Goal: Task Accomplishment & Management: Manage account settings

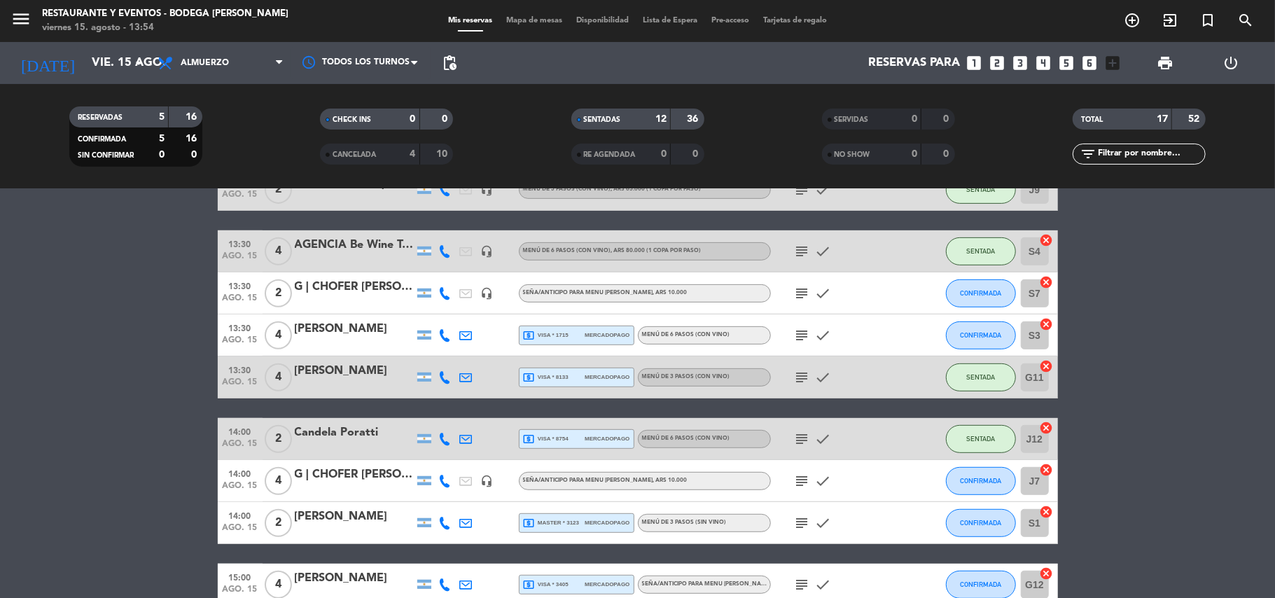
scroll to position [517, 0]
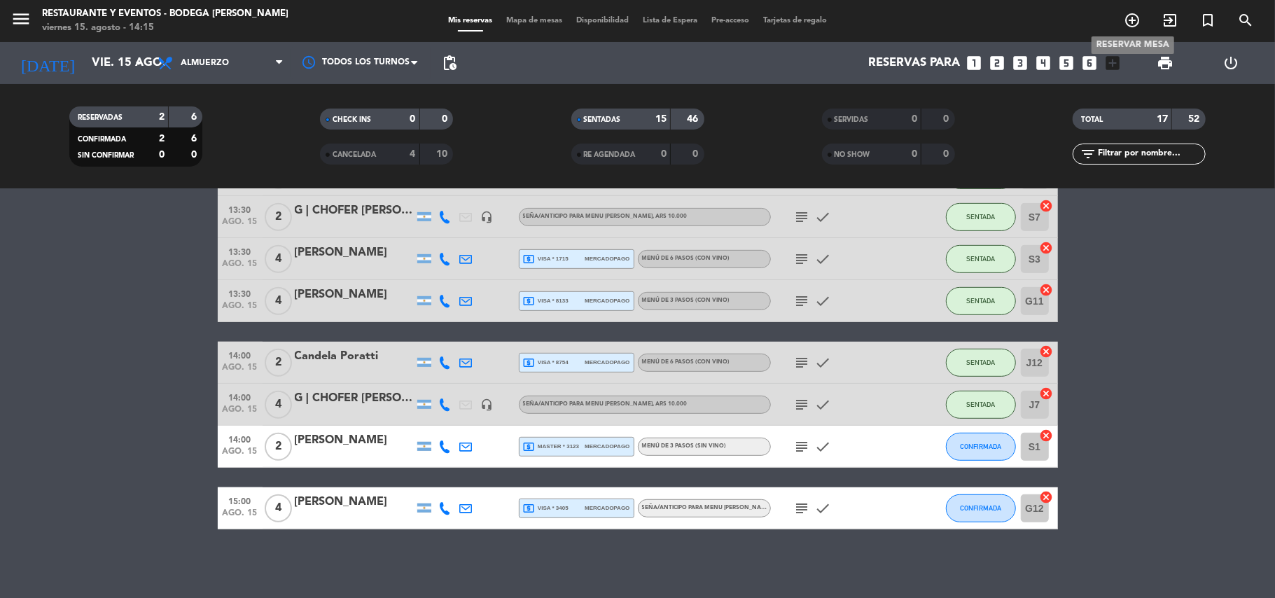
click at [1136, 26] on icon "add_circle_outline" at bounding box center [1132, 20] width 17 height 17
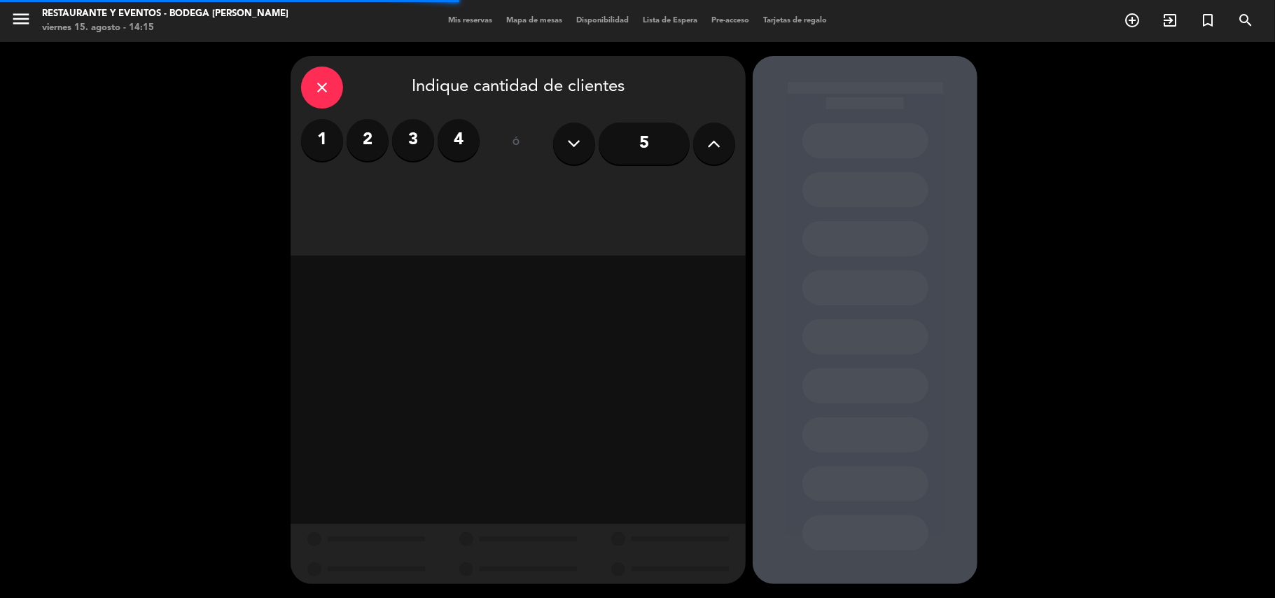
click at [415, 144] on label "3" at bounding box center [413, 140] width 42 height 42
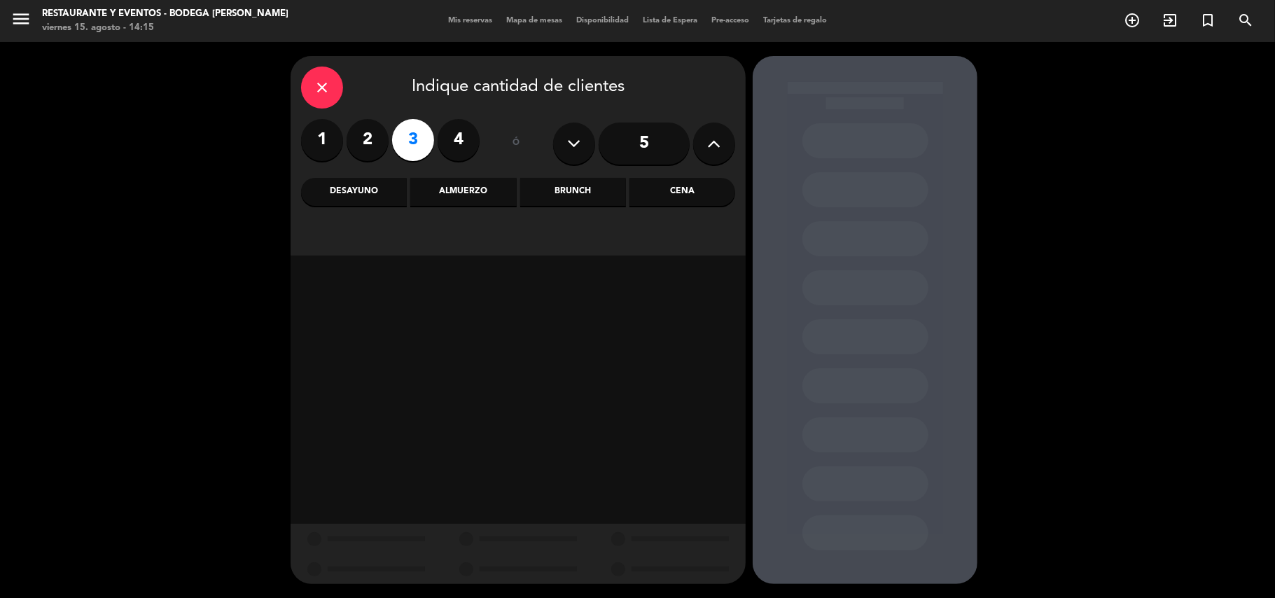
click at [569, 189] on div "Brunch" at bounding box center [573, 192] width 106 height 28
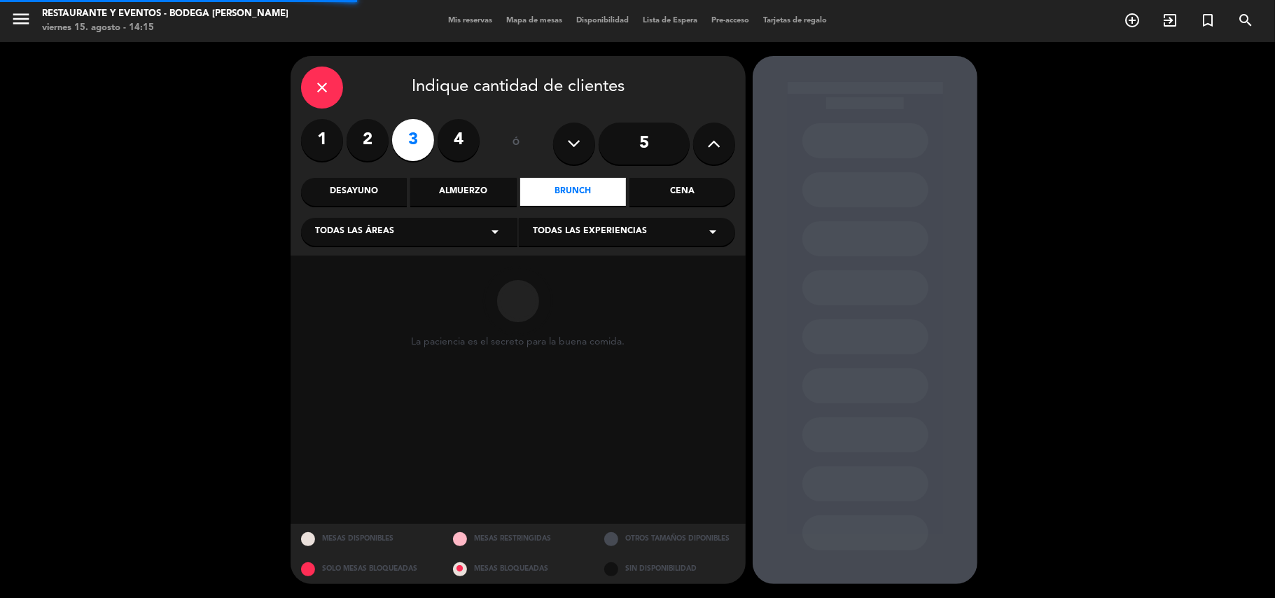
click at [573, 224] on div "Todas las experiencias arrow_drop_down" at bounding box center [627, 232] width 216 height 28
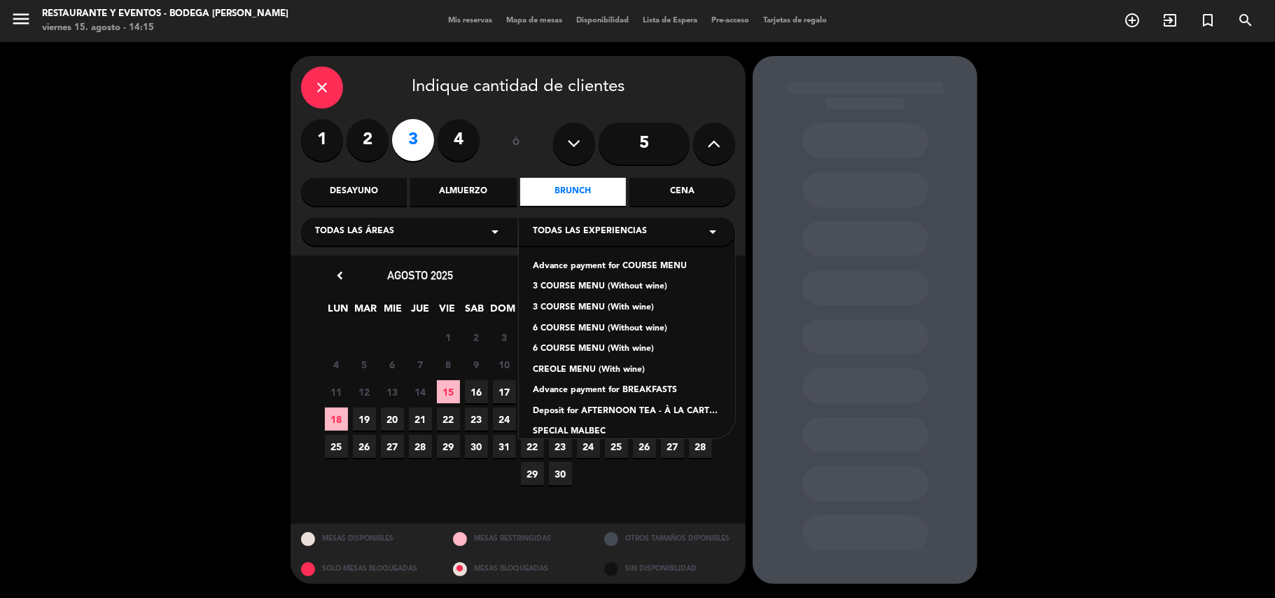
scroll to position [118, 0]
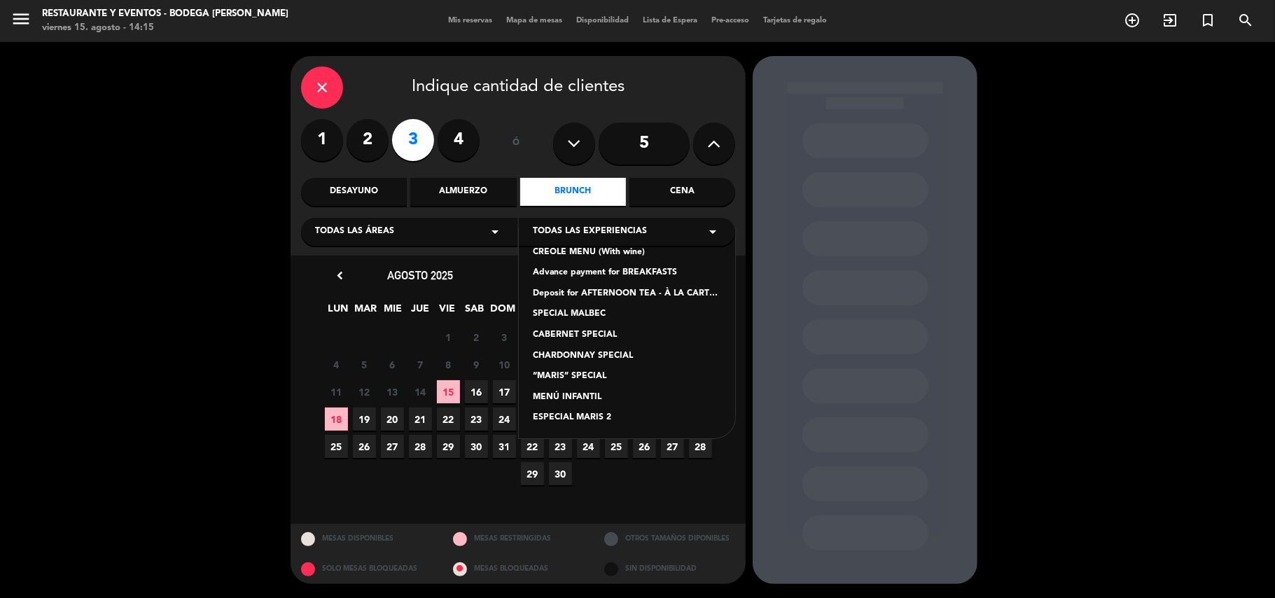
click at [589, 312] on div "SPECIAL MALBEC" at bounding box center [627, 314] width 188 height 14
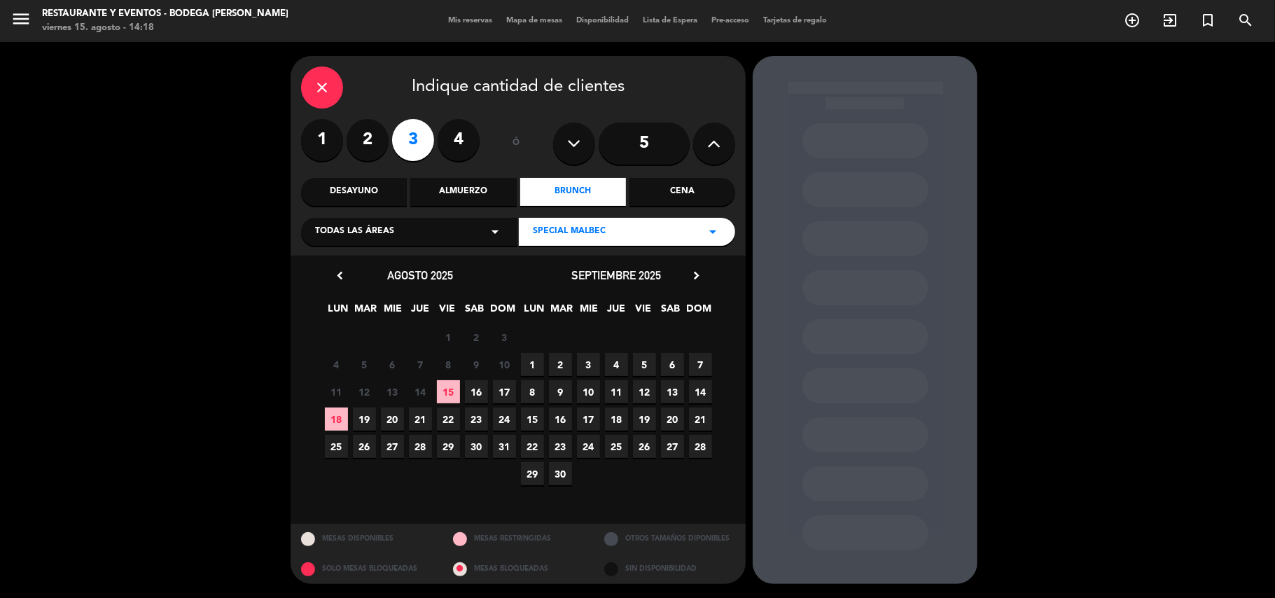
click at [503, 392] on span "17" at bounding box center [504, 391] width 23 height 23
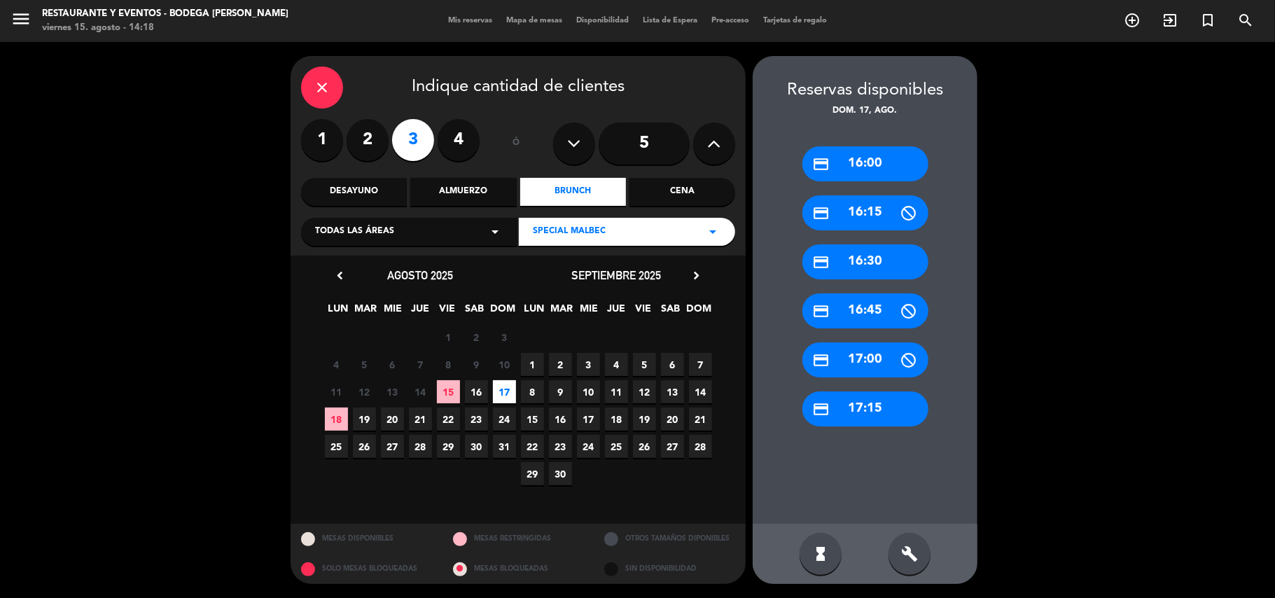
click at [895, 247] on div "credit_card 16:30" at bounding box center [866, 261] width 126 height 35
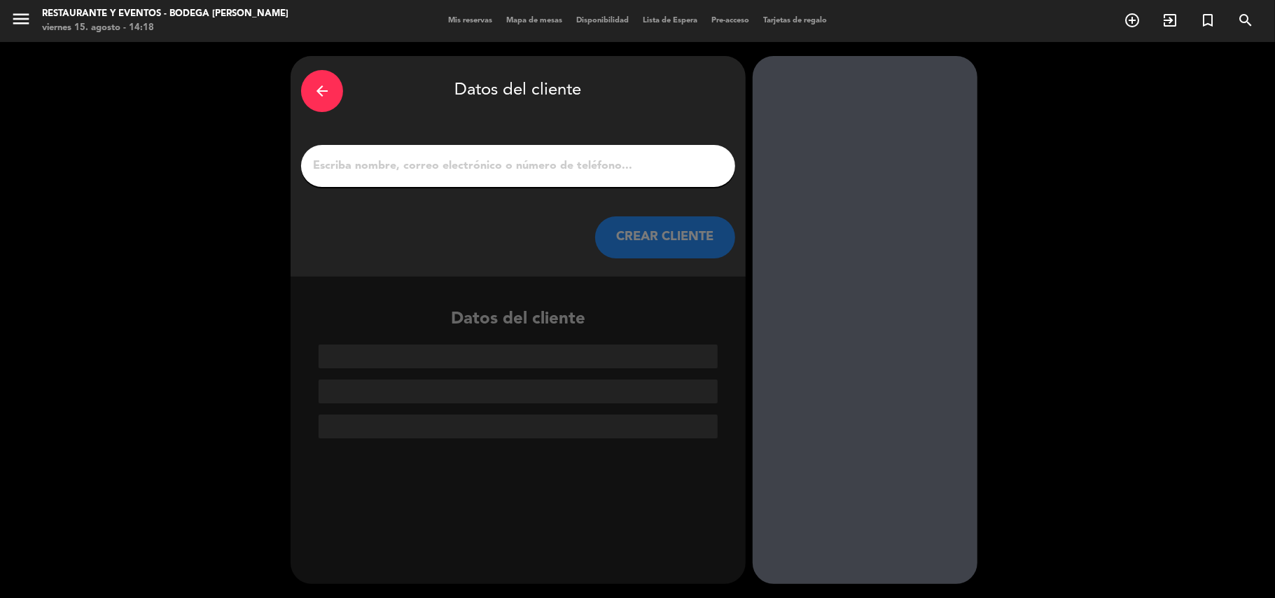
click at [548, 156] on input "1" at bounding box center [518, 166] width 413 height 20
paste input "[PERSON_NAME]"
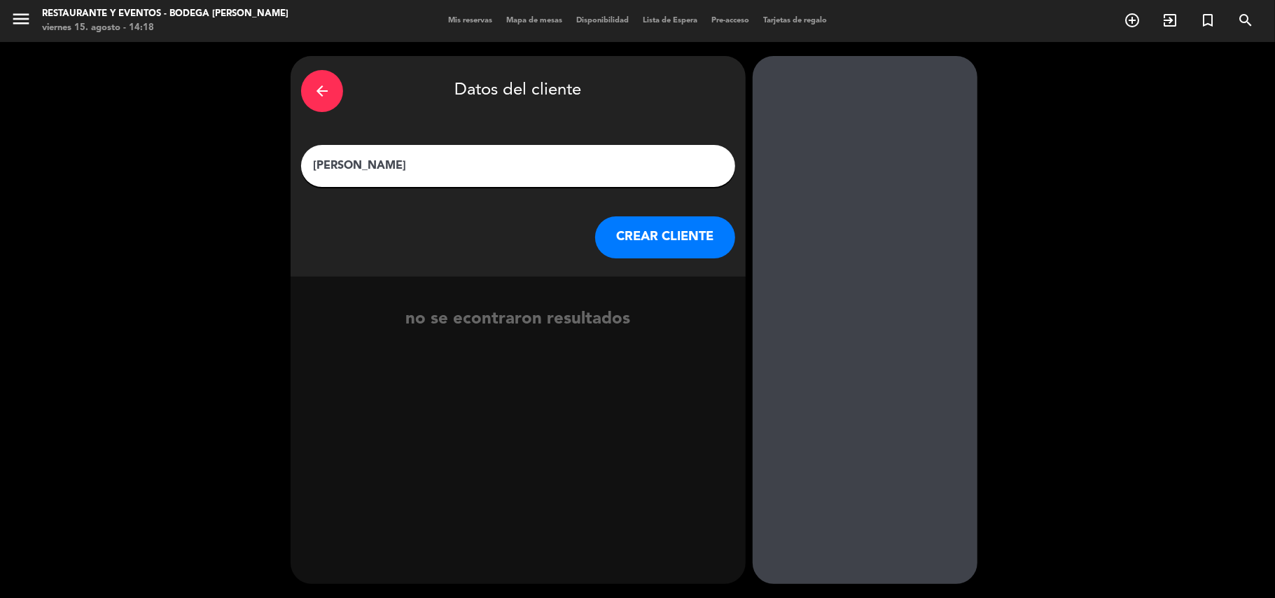
type input "[PERSON_NAME]"
click at [617, 230] on button "CREAR CLIENTE" at bounding box center [665, 237] width 140 height 42
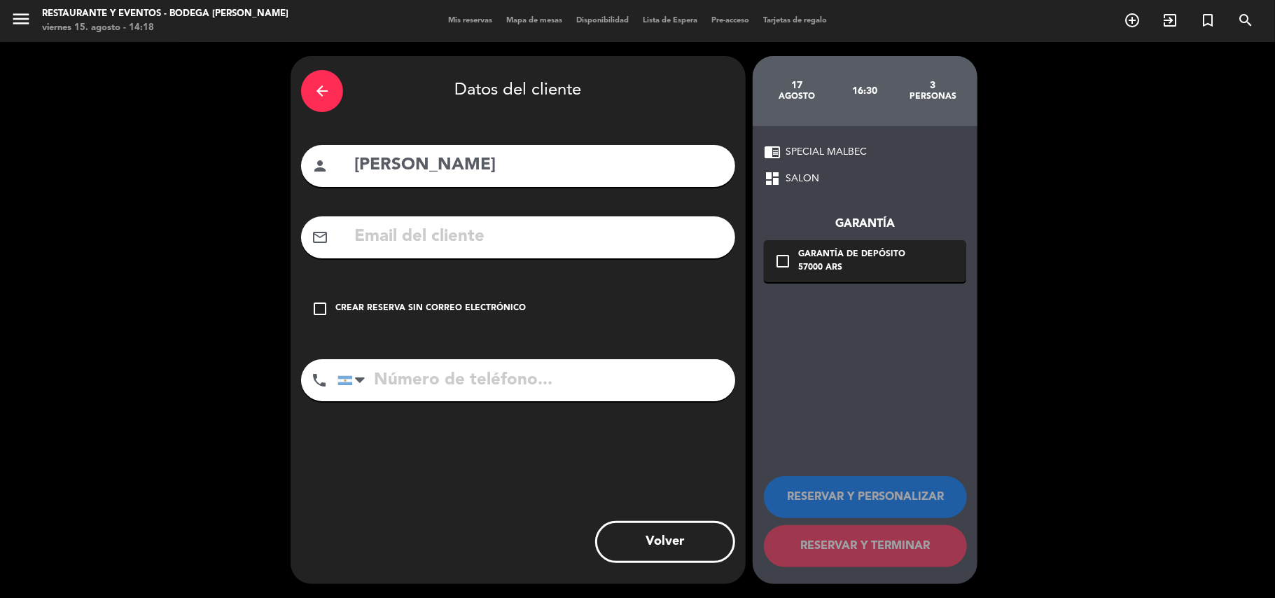
click at [426, 231] on input "text" at bounding box center [539, 237] width 372 height 29
paste input "[PHONE_NUMBER]"
type input "[PHONE_NUMBER]"
click at [497, 387] on input "tel" at bounding box center [537, 380] width 398 height 42
click at [437, 235] on input "[PHONE_NUMBER]" at bounding box center [539, 237] width 372 height 29
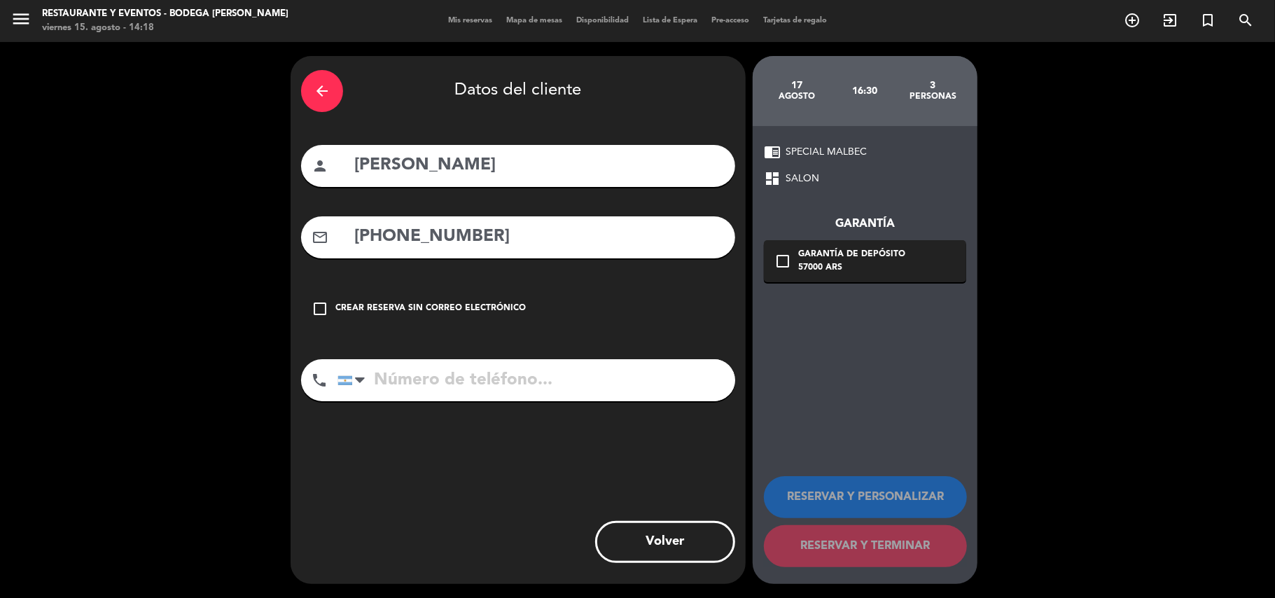
click at [437, 235] on input "[PHONE_NUMBER]" at bounding box center [539, 237] width 372 height 29
click at [404, 309] on div "Crear reserva sin correo electrónico" at bounding box center [430, 309] width 190 height 14
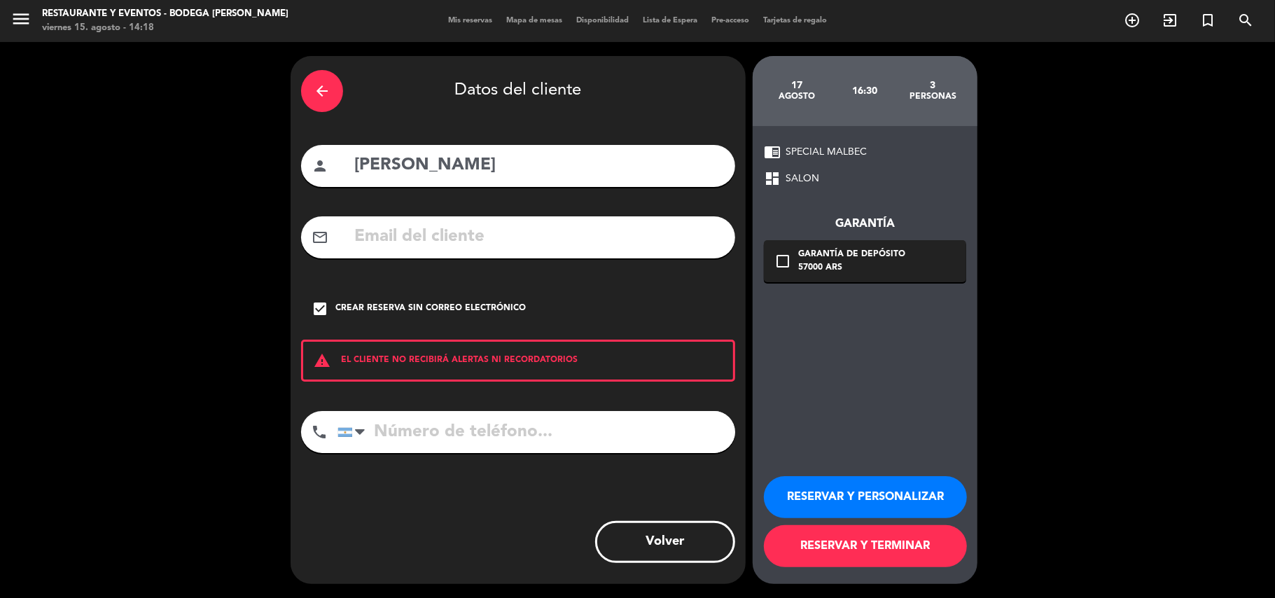
click at [415, 426] on input "tel" at bounding box center [537, 432] width 398 height 42
paste input "[PHONE_NUMBER]"
type input "[PHONE_NUMBER]"
drag, startPoint x: 340, startPoint y: 303, endPoint x: 353, endPoint y: 256, distance: 48.1
click at [340, 298] on div "check_box Crear reserva sin correo electrónico" at bounding box center [518, 309] width 434 height 42
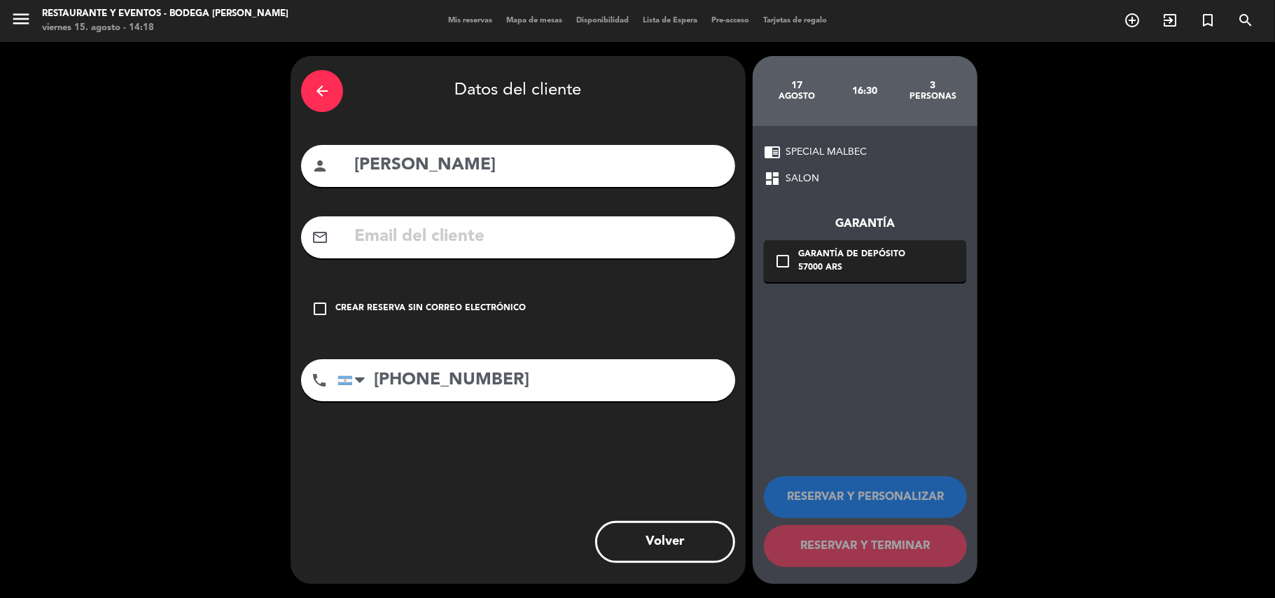
click at [359, 241] on input "text" at bounding box center [539, 237] width 372 height 29
paste input "[EMAIL_ADDRESS][DOMAIN_NAME]"
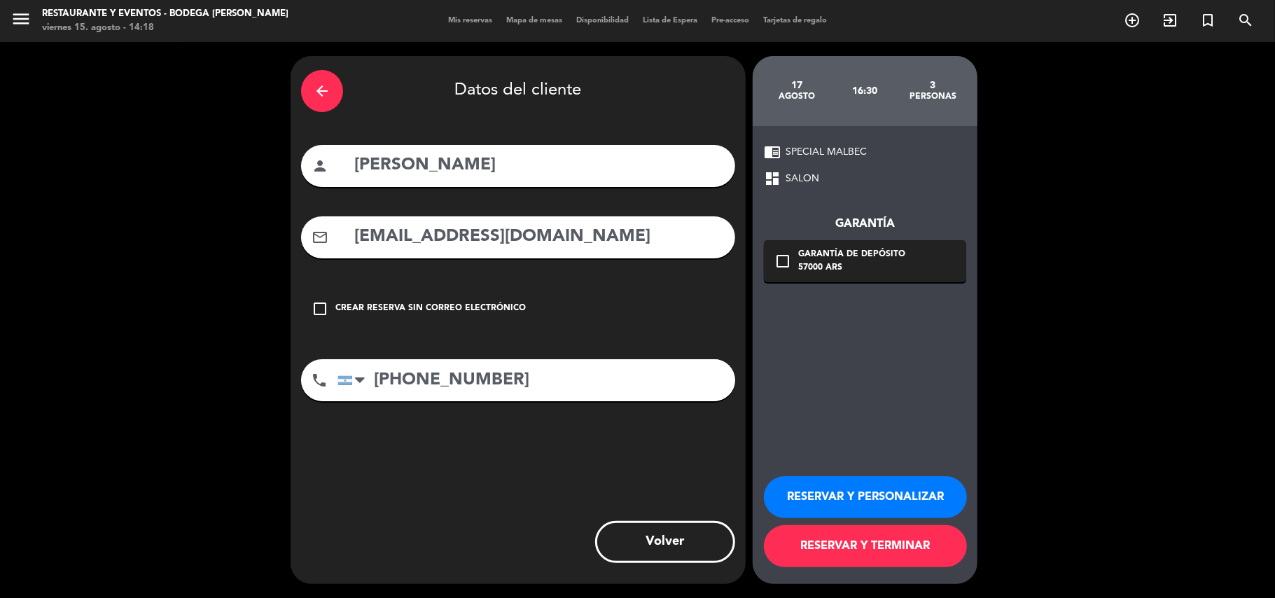
type input "[EMAIL_ADDRESS][DOMAIN_NAME]"
click at [885, 510] on button "RESERVAR Y PERSONALIZAR" at bounding box center [865, 497] width 203 height 42
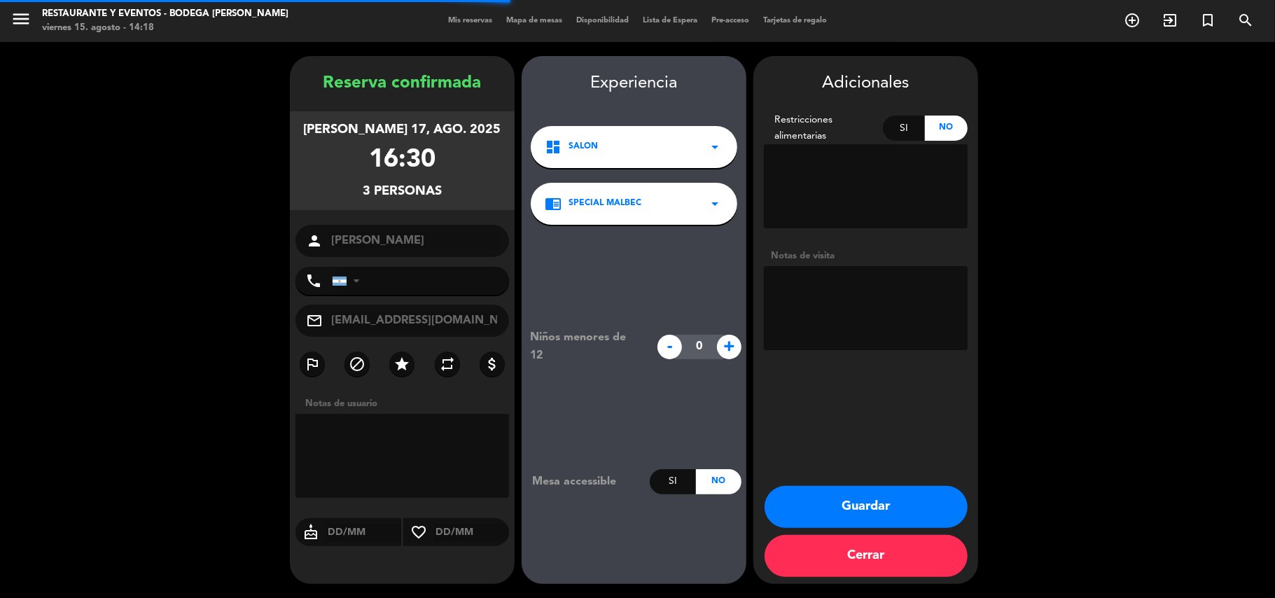
type input "[PHONE_NUMBER]"
click at [878, 317] on textarea at bounding box center [866, 308] width 204 height 84
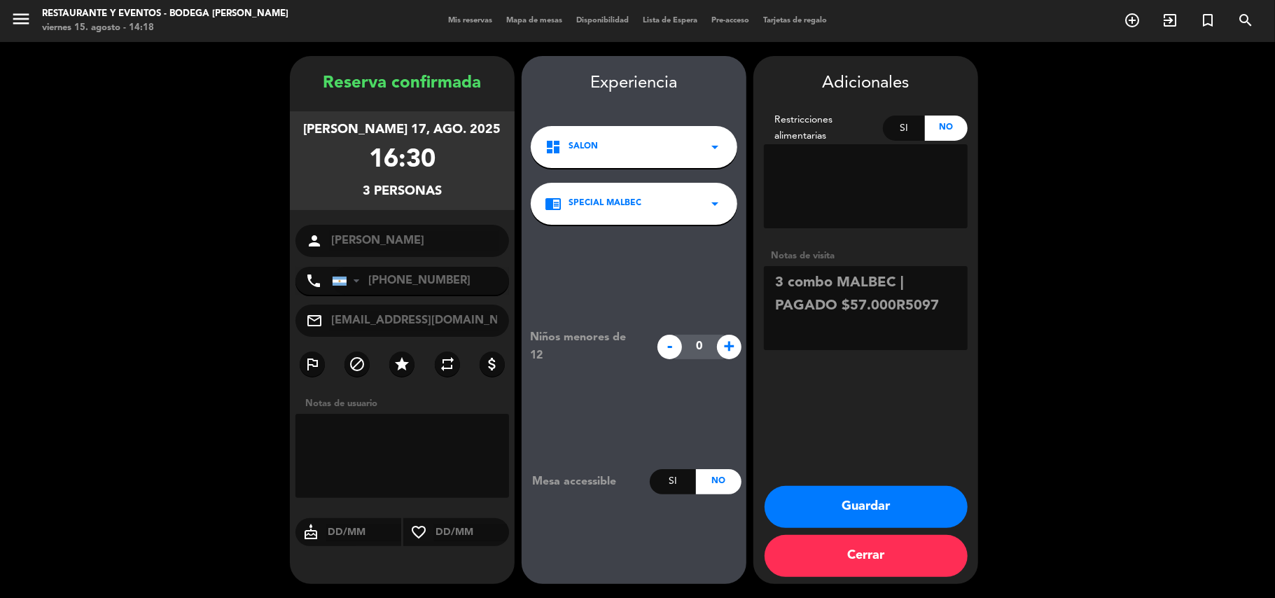
type textarea "3 combo MALBEC | PAGADO $57.000R5097"
click at [864, 494] on button "Guardar" at bounding box center [866, 507] width 203 height 42
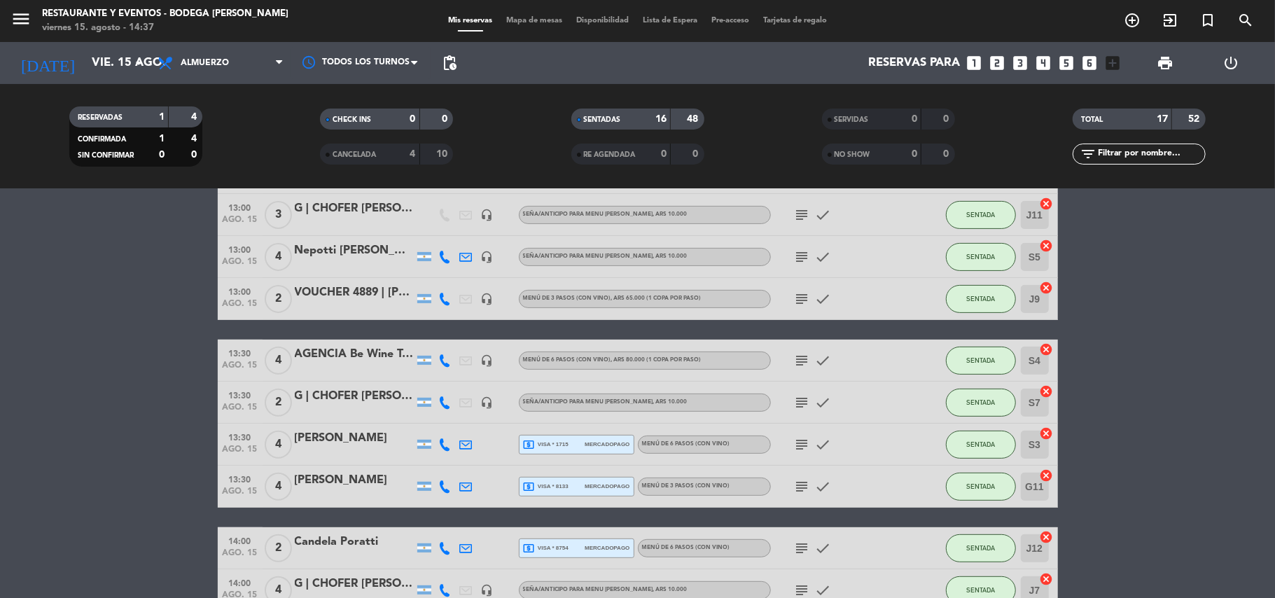
scroll to position [517, 0]
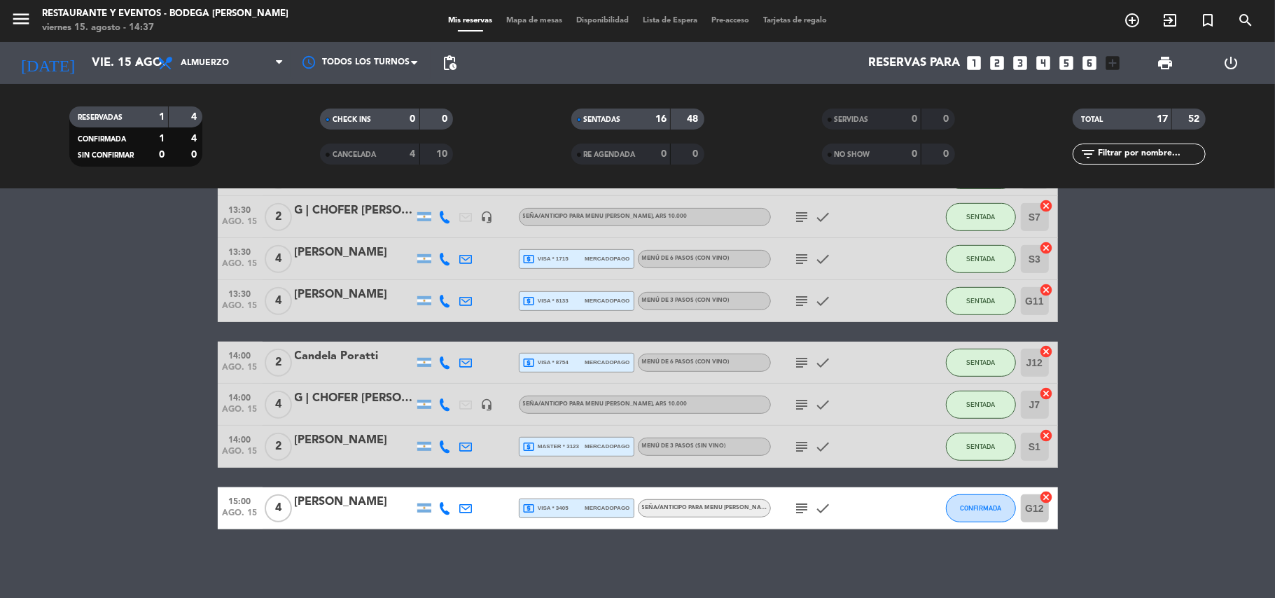
click at [84, 399] on bookings-row "12:30 ago. 15 4 G | [PERSON_NAME] headset_mic Seña/anticipo para MENU [PERSON_N…" at bounding box center [637, 133] width 1275 height 793
click at [1127, 22] on icon "add_circle_outline" at bounding box center [1132, 20] width 17 height 17
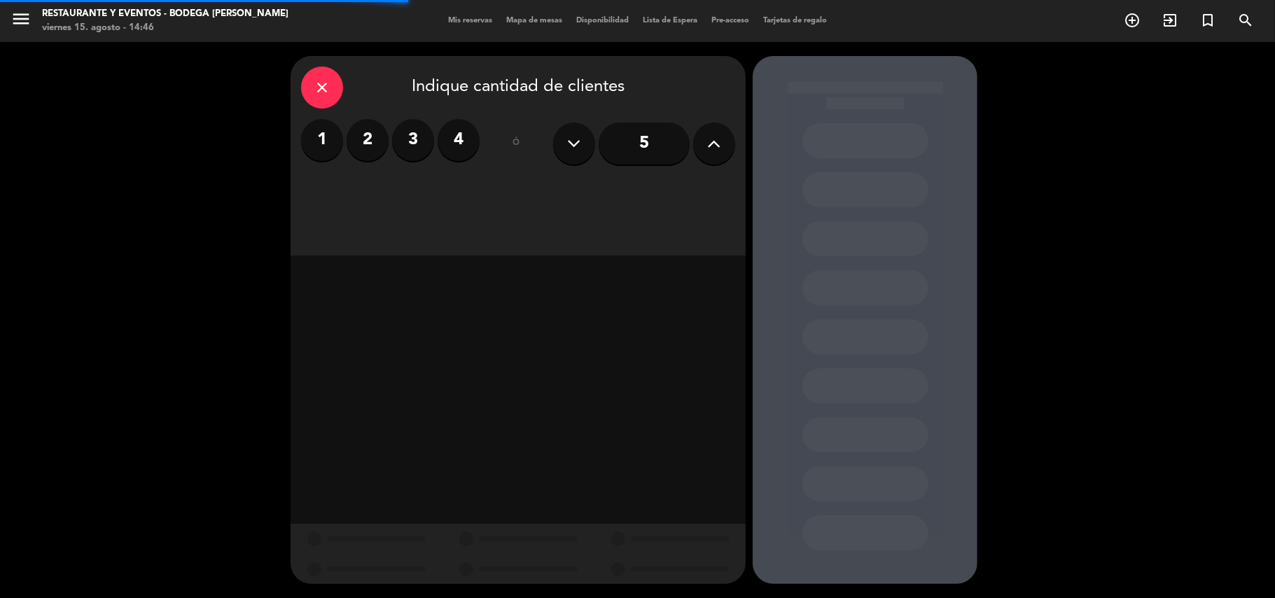
click at [370, 141] on label "2" at bounding box center [368, 140] width 42 height 42
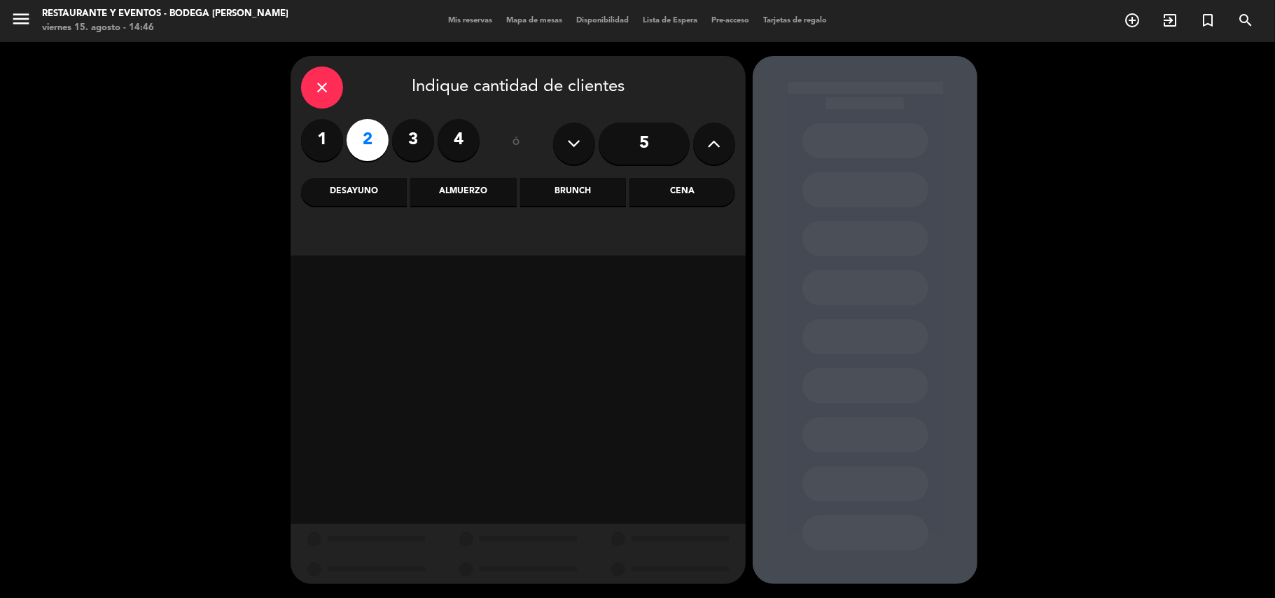
click at [567, 191] on div "Brunch" at bounding box center [573, 192] width 106 height 28
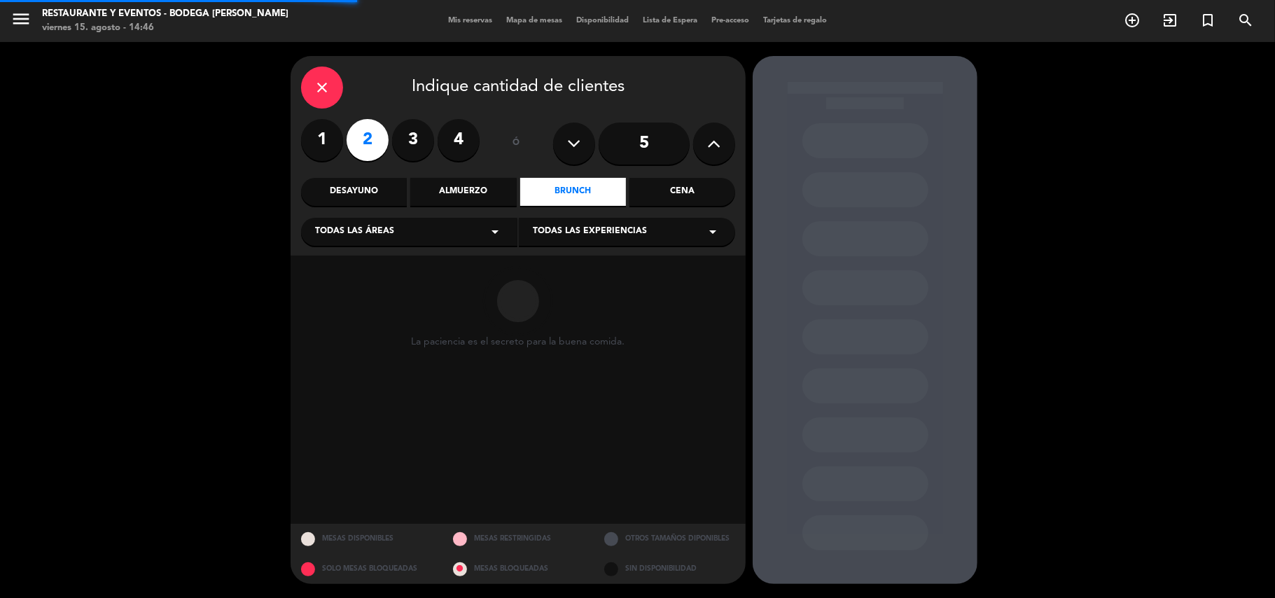
click at [486, 190] on div "Almuerzo" at bounding box center [463, 192] width 106 height 28
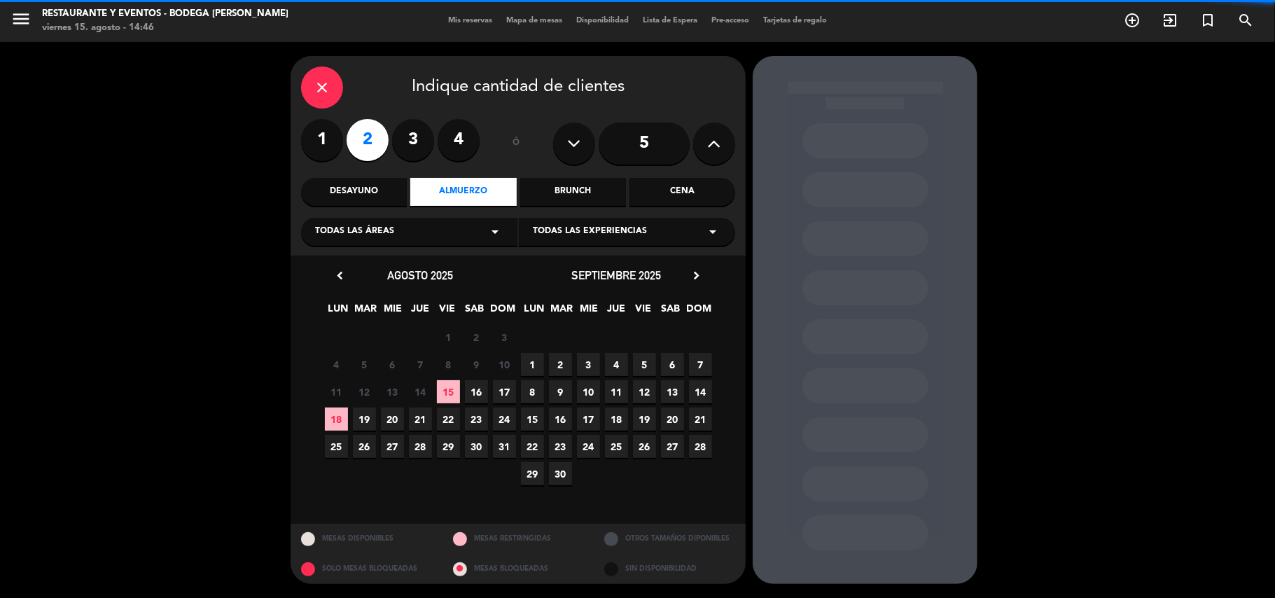
click at [564, 238] on span "Todas las experiencias" at bounding box center [590, 232] width 114 height 14
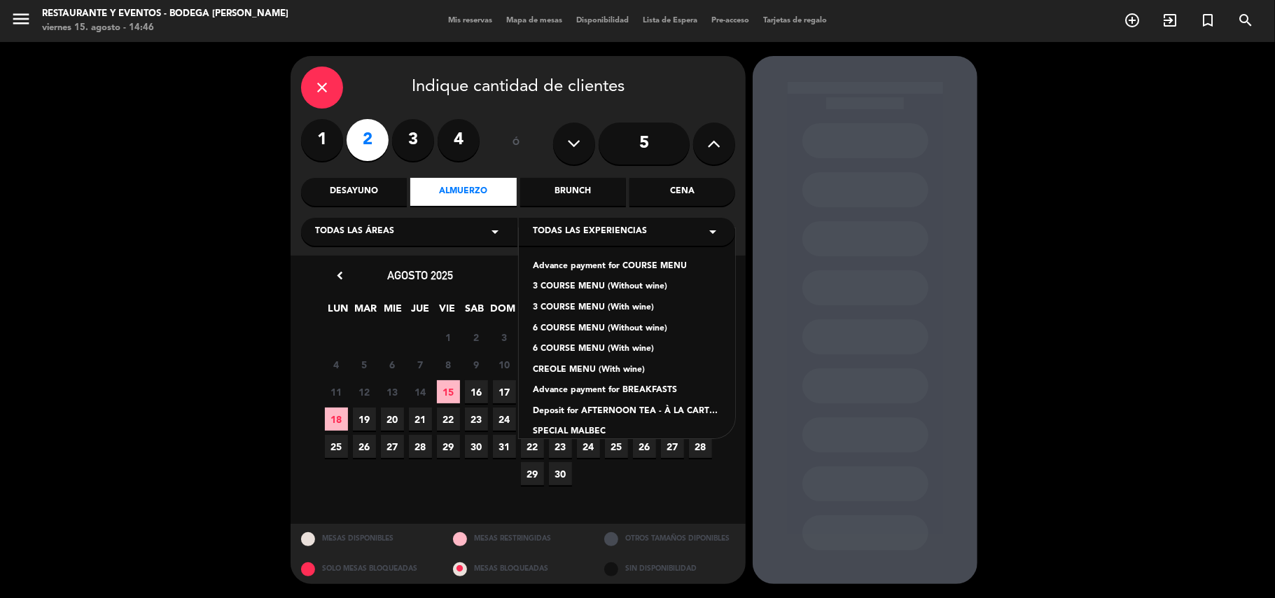
click at [585, 263] on div "Advance payment for COURSE MENU" at bounding box center [627, 267] width 188 height 14
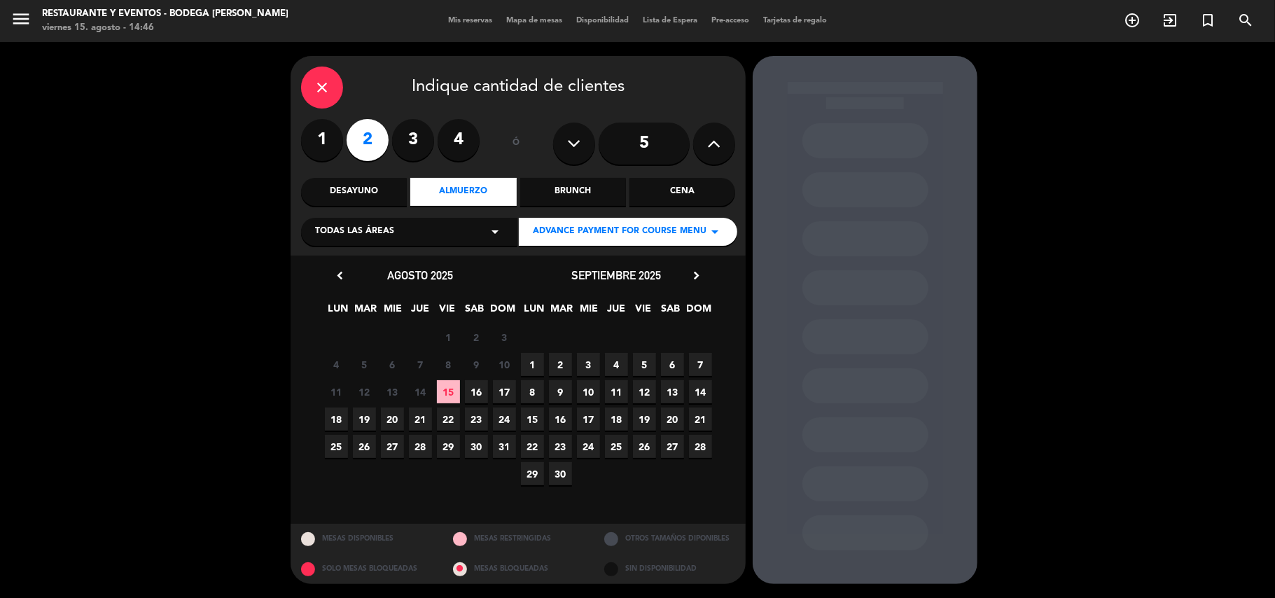
click at [448, 389] on span "15" at bounding box center [448, 391] width 23 height 23
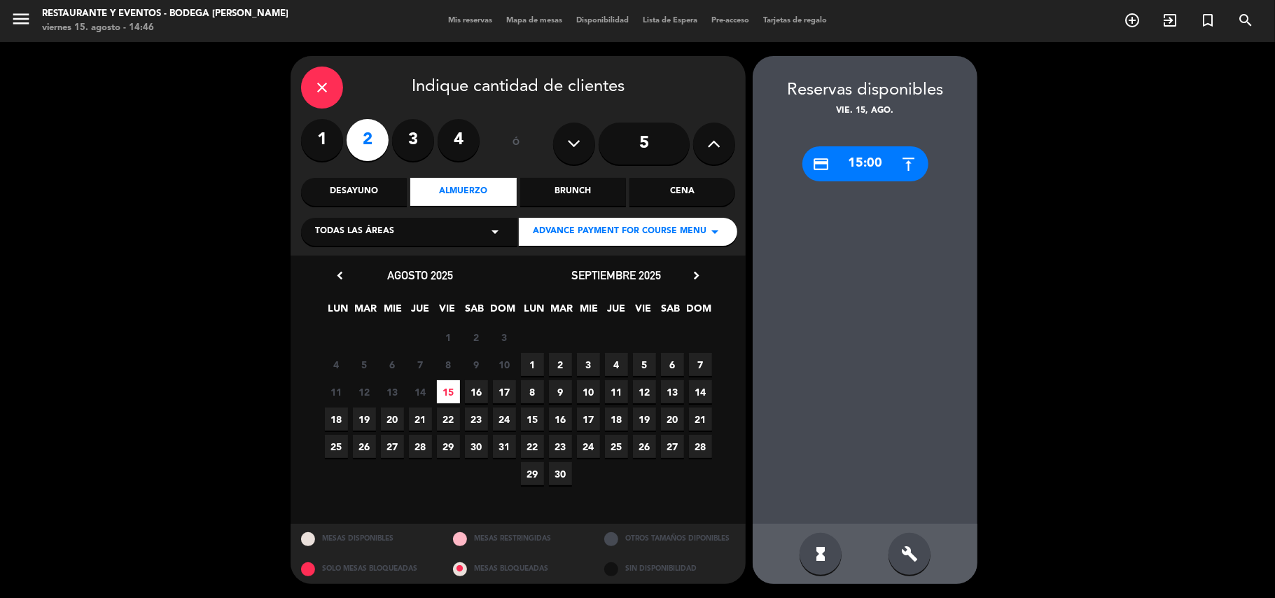
drag, startPoint x: 870, startPoint y: 172, endPoint x: 726, endPoint y: 188, distance: 144.5
click at [854, 176] on div "credit_card 15:00" at bounding box center [866, 163] width 126 height 35
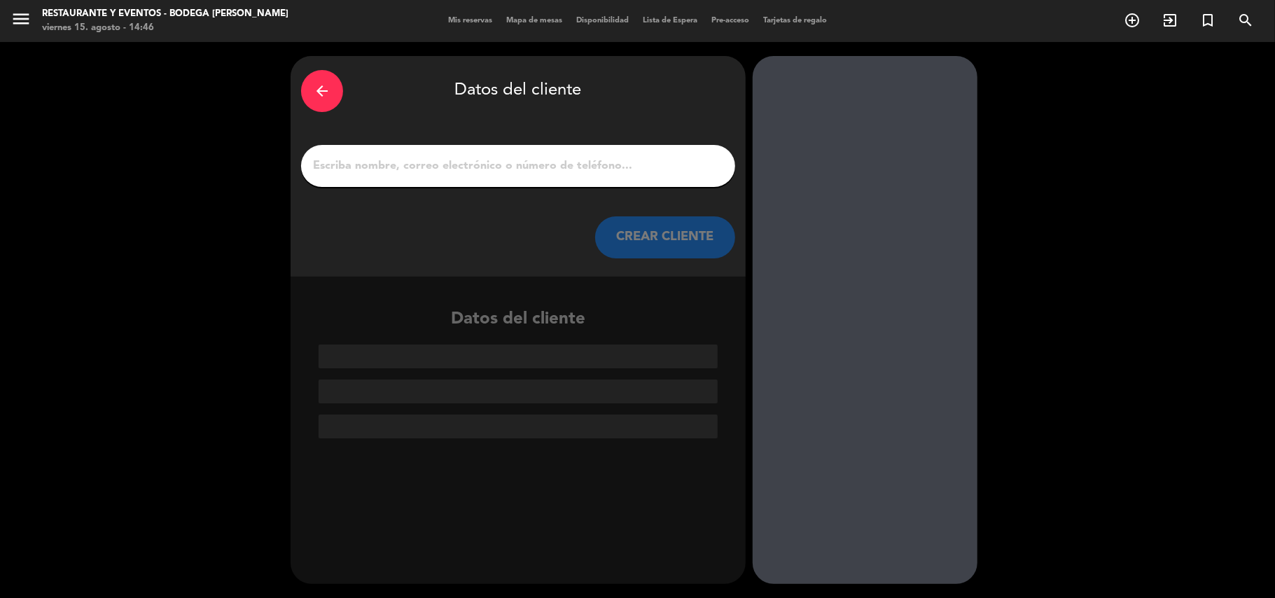
click at [569, 174] on input "1" at bounding box center [518, 166] width 413 height 20
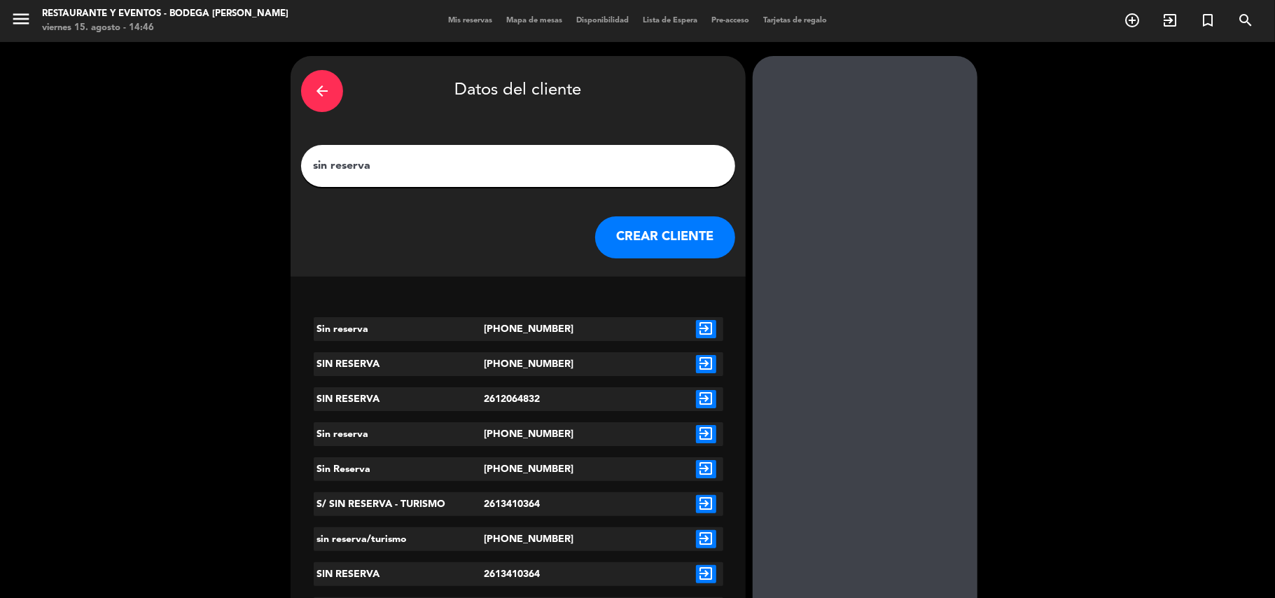
type input "sin reserva"
click at [697, 242] on button "CREAR CLIENTE" at bounding box center [665, 237] width 140 height 42
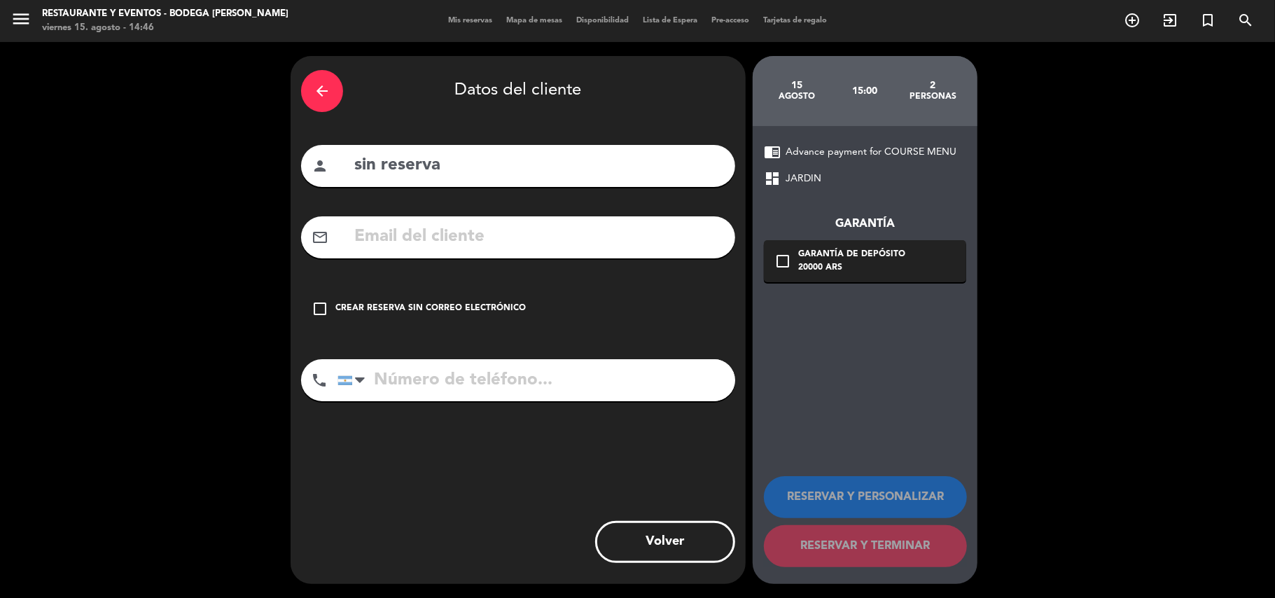
click at [449, 320] on div "check_box_outline_blank Crear reserva sin correo electrónico" at bounding box center [518, 309] width 434 height 42
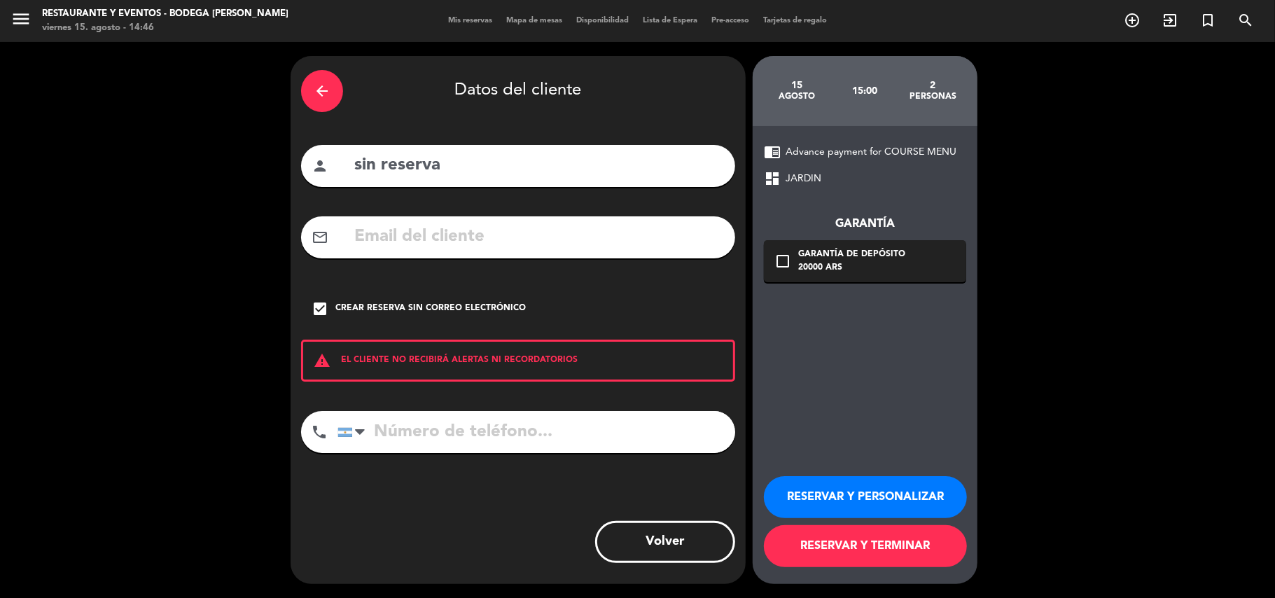
drag, startPoint x: 798, startPoint y: 489, endPoint x: 796, endPoint y: 419, distance: 70.1
click at [798, 488] on button "RESERVAR Y PERSONALIZAR" at bounding box center [865, 497] width 203 height 42
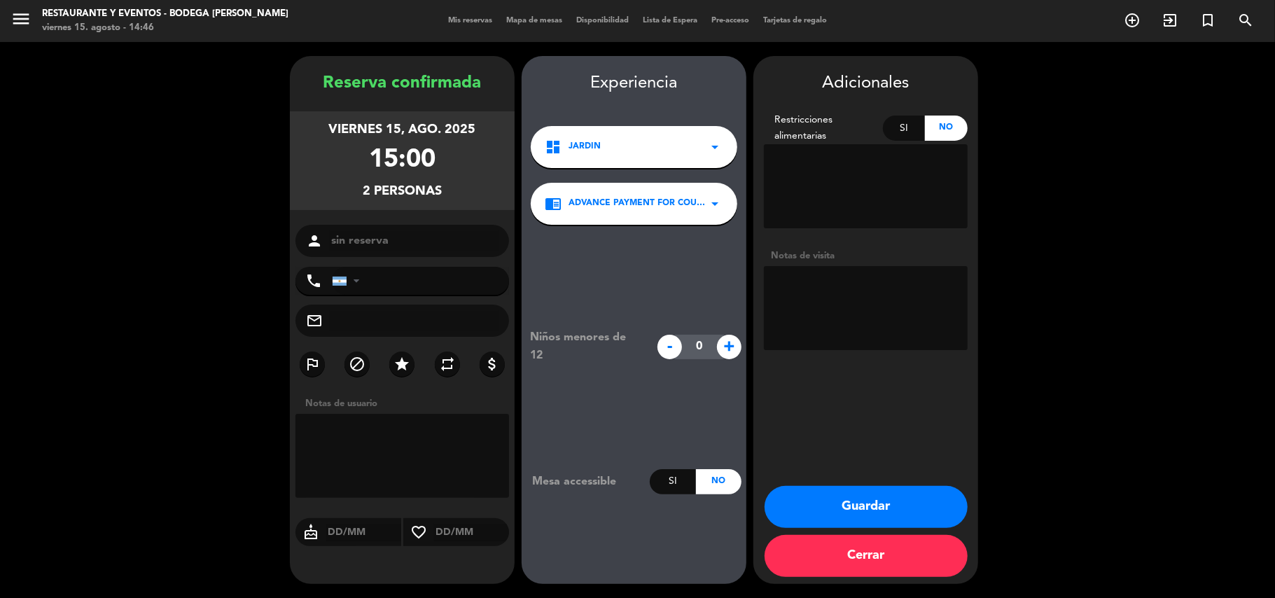
drag, startPoint x: 818, startPoint y: 497, endPoint x: 821, endPoint y: 490, distance: 7.5
click at [821, 492] on button "Guardar" at bounding box center [866, 507] width 203 height 42
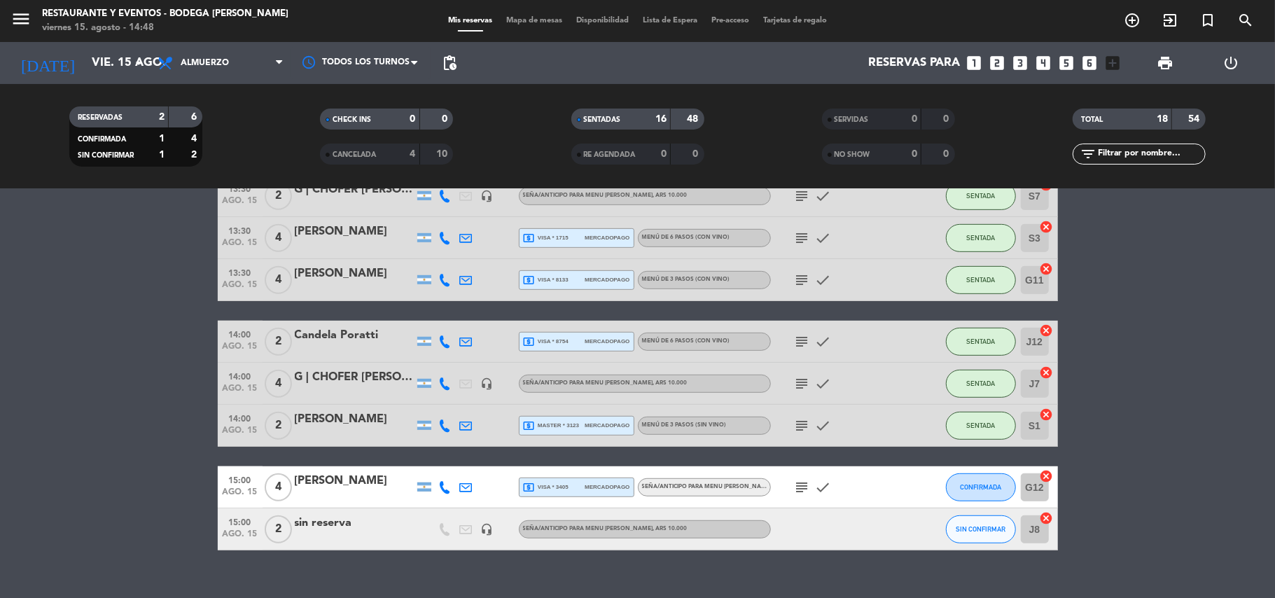
scroll to position [559, 0]
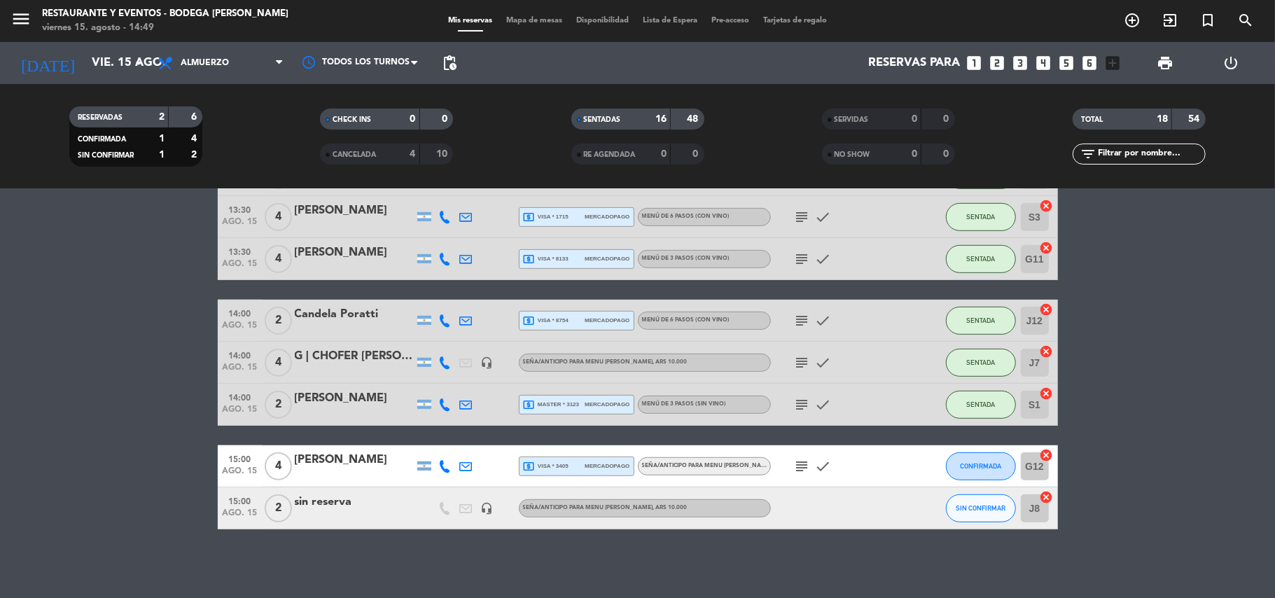
click at [566, 469] on span "local_atm visa * 3405" at bounding box center [546, 466] width 46 height 13
click at [357, 508] on div "sin reserva" at bounding box center [354, 502] width 119 height 18
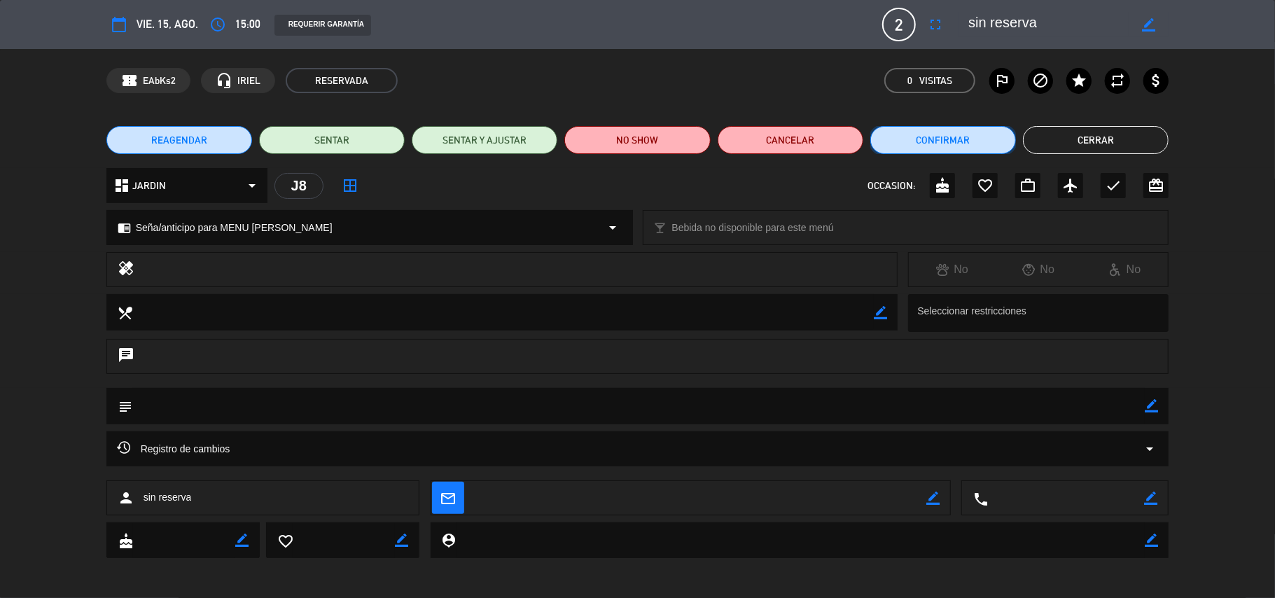
click at [961, 146] on button "Confirmar" at bounding box center [943, 140] width 146 height 28
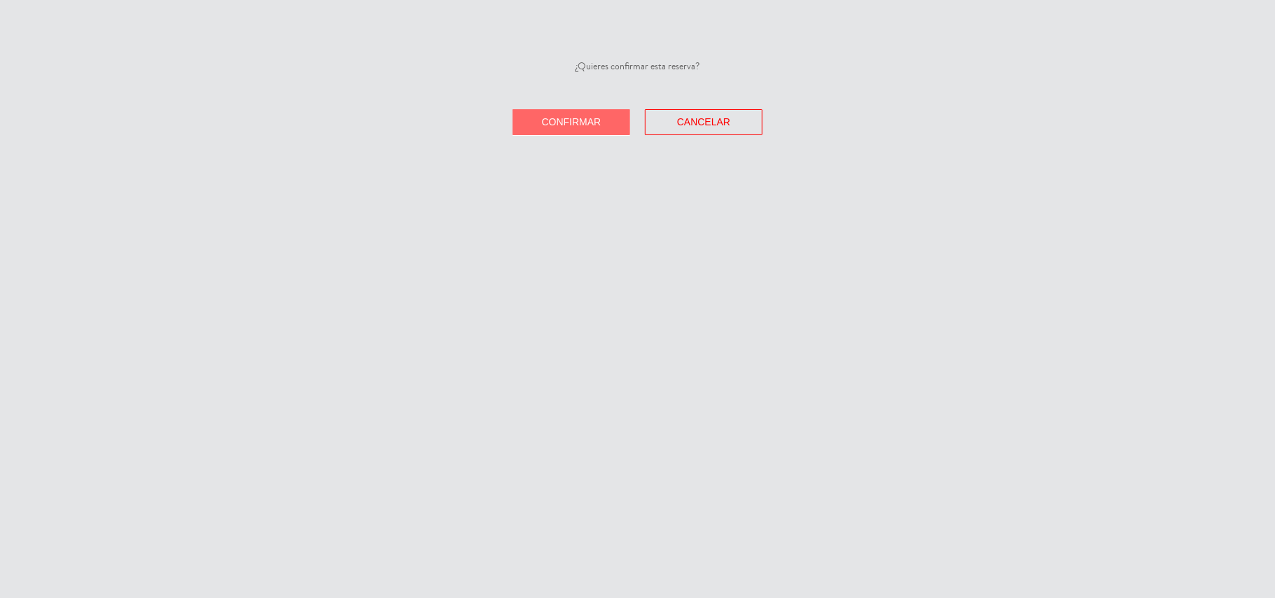
drag, startPoint x: 604, startPoint y: 124, endPoint x: 620, endPoint y: 126, distance: 16.2
click at [604, 125] on button "Confirmar" at bounding box center [572, 122] width 118 height 26
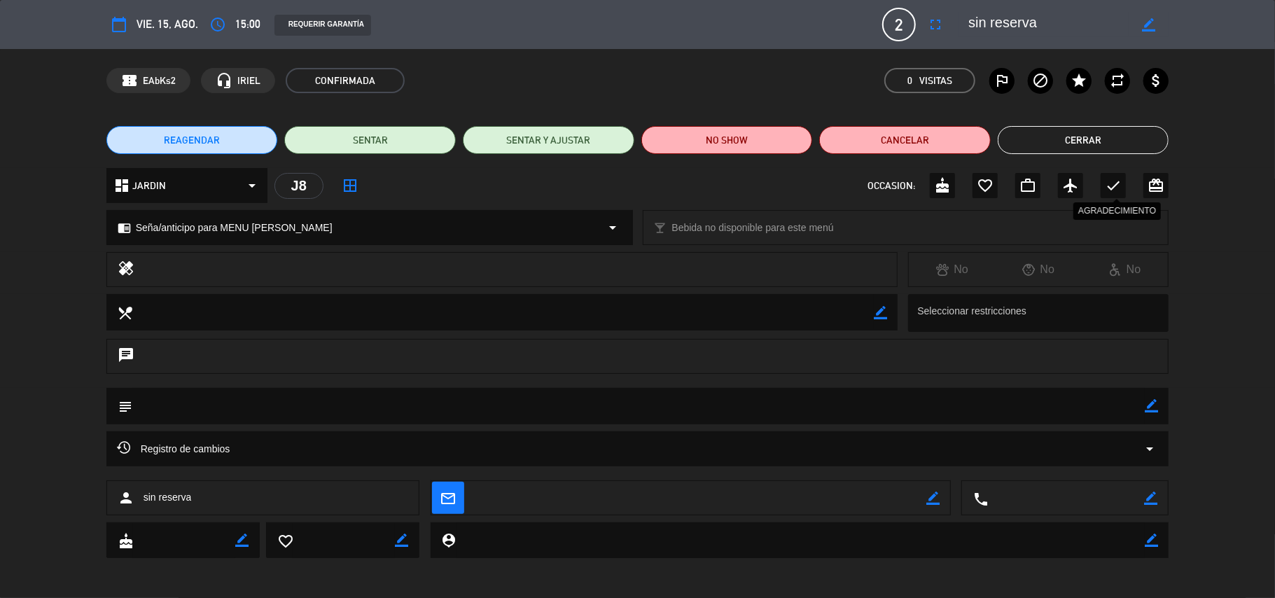
click at [1113, 183] on icon "check" at bounding box center [1113, 185] width 17 height 17
click at [1104, 130] on button "Cerrar" at bounding box center [1084, 140] width 172 height 28
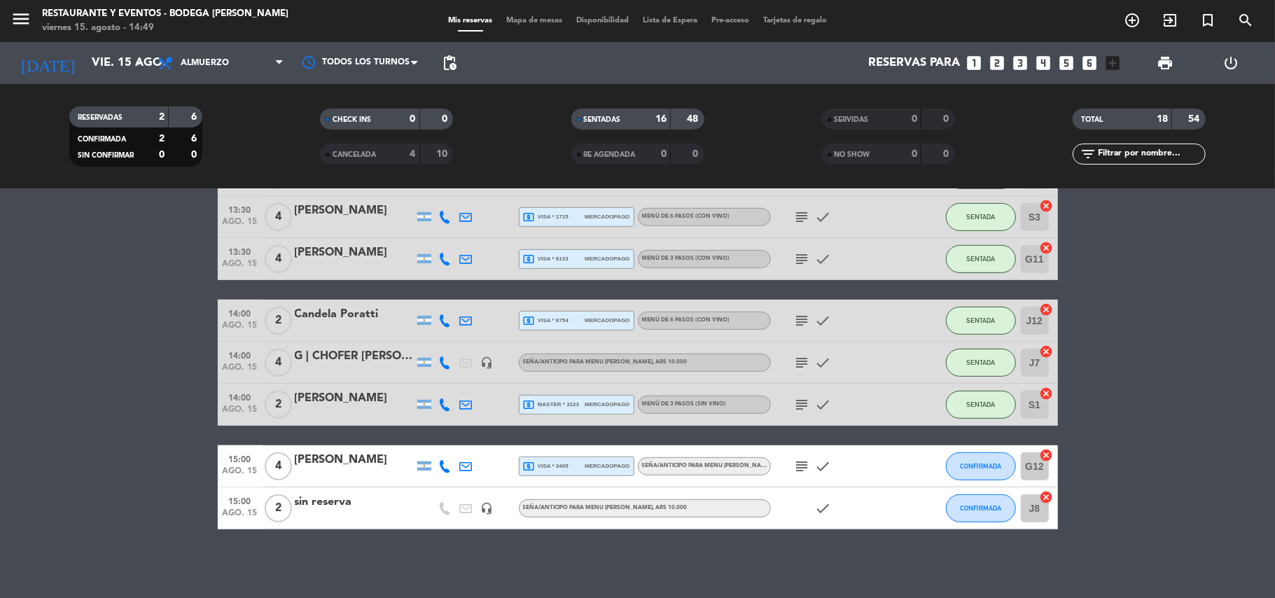
click at [342, 511] on div "sin reserva" at bounding box center [354, 502] width 119 height 18
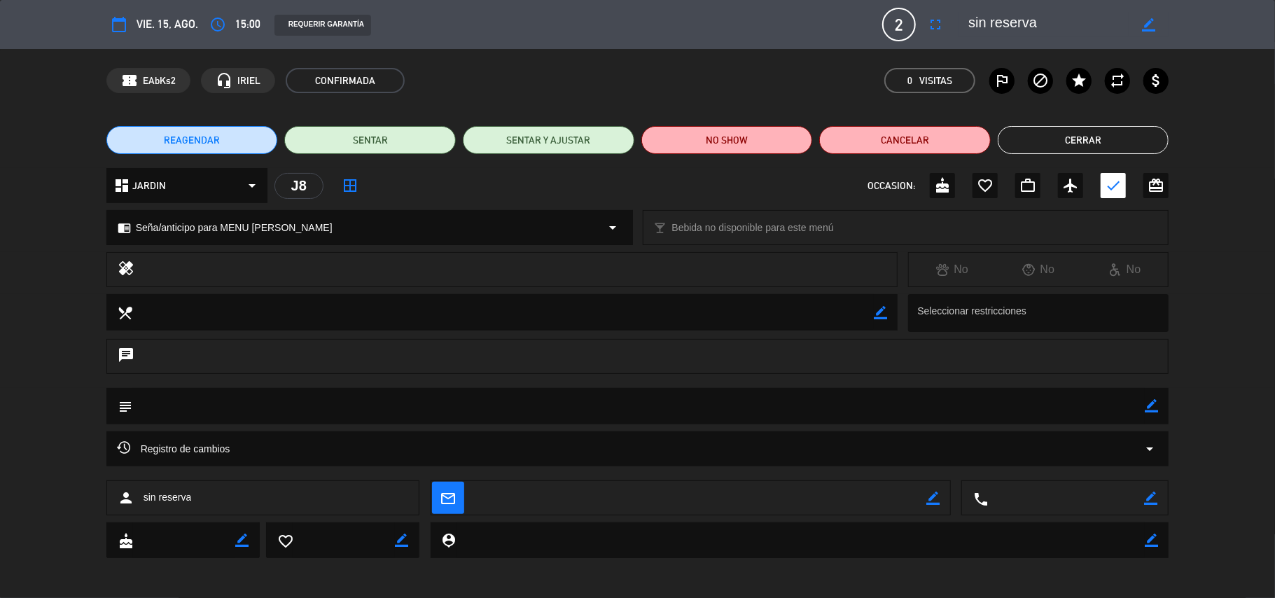
click at [1155, 25] on icon "border_color" at bounding box center [1148, 24] width 13 height 13
drag, startPoint x: 1042, startPoint y: 21, endPoint x: 968, endPoint y: 32, distance: 75.0
click at [969, 32] on textarea at bounding box center [1049, 24] width 160 height 25
type textarea "[PERSON_NAME]"
click at [1149, 20] on icon at bounding box center [1148, 24] width 13 height 13
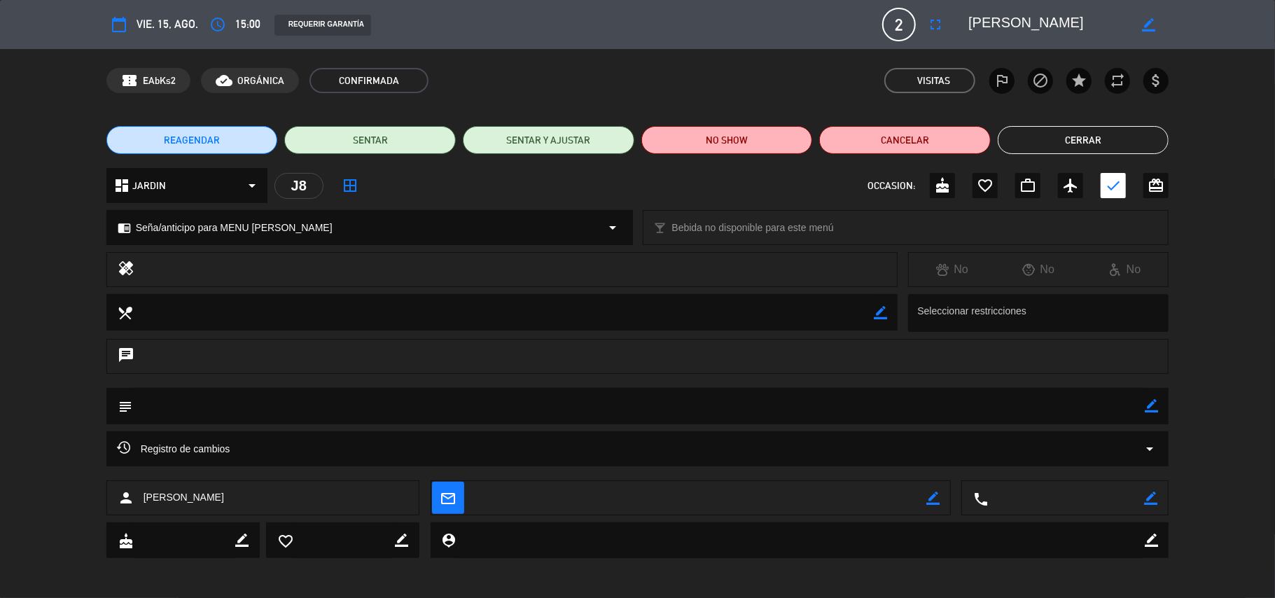
click at [1097, 130] on button "Cerrar" at bounding box center [1084, 140] width 172 height 28
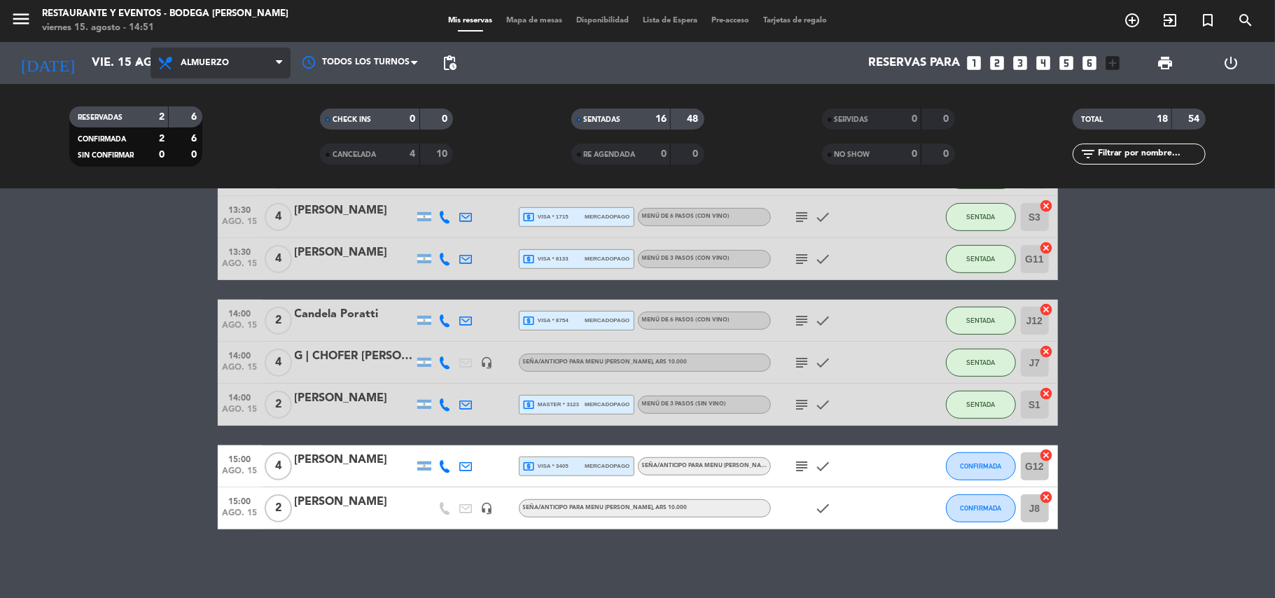
click at [197, 59] on span "Almuerzo" at bounding box center [205, 63] width 48 height 10
click at [223, 160] on div "menu Restaurante y Eventos - Bodega [PERSON_NAME] viernes 15. agosto - 14:51 Mi…" at bounding box center [637, 94] width 1275 height 189
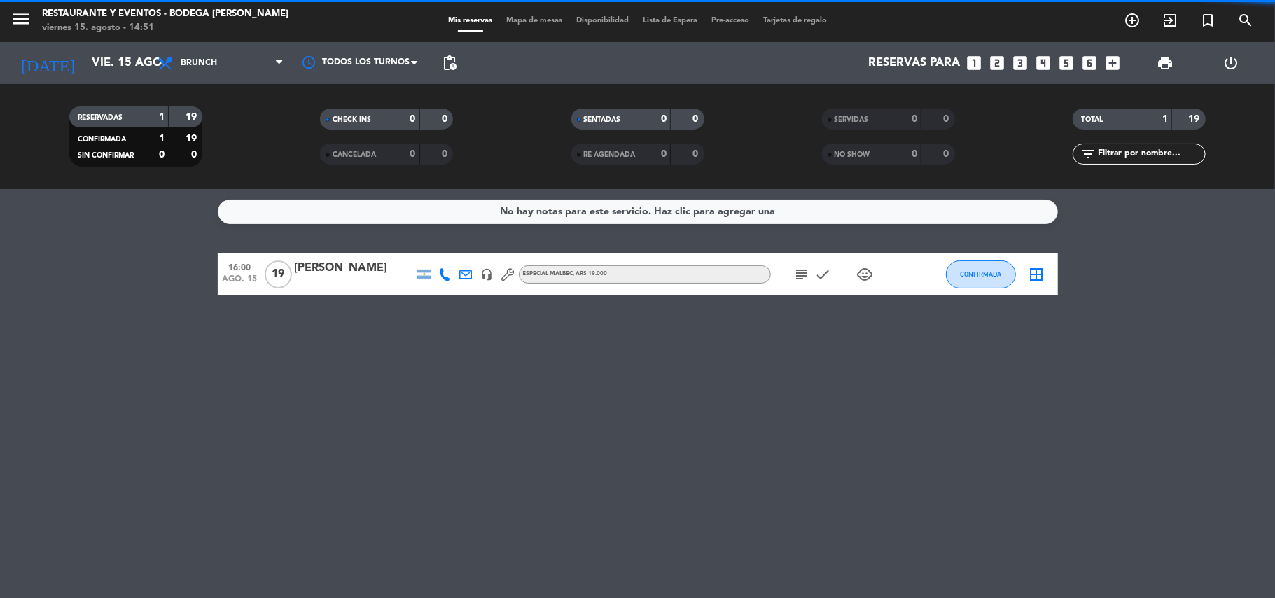
scroll to position [0, 0]
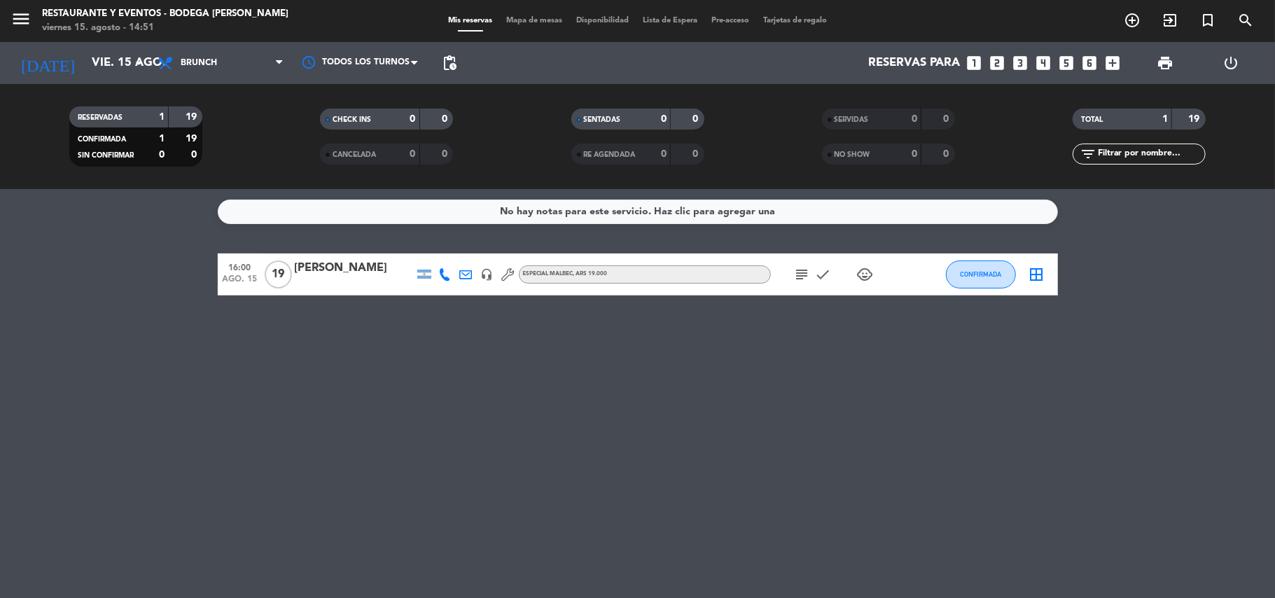
click at [1029, 282] on icon "border_all" at bounding box center [1037, 274] width 17 height 17
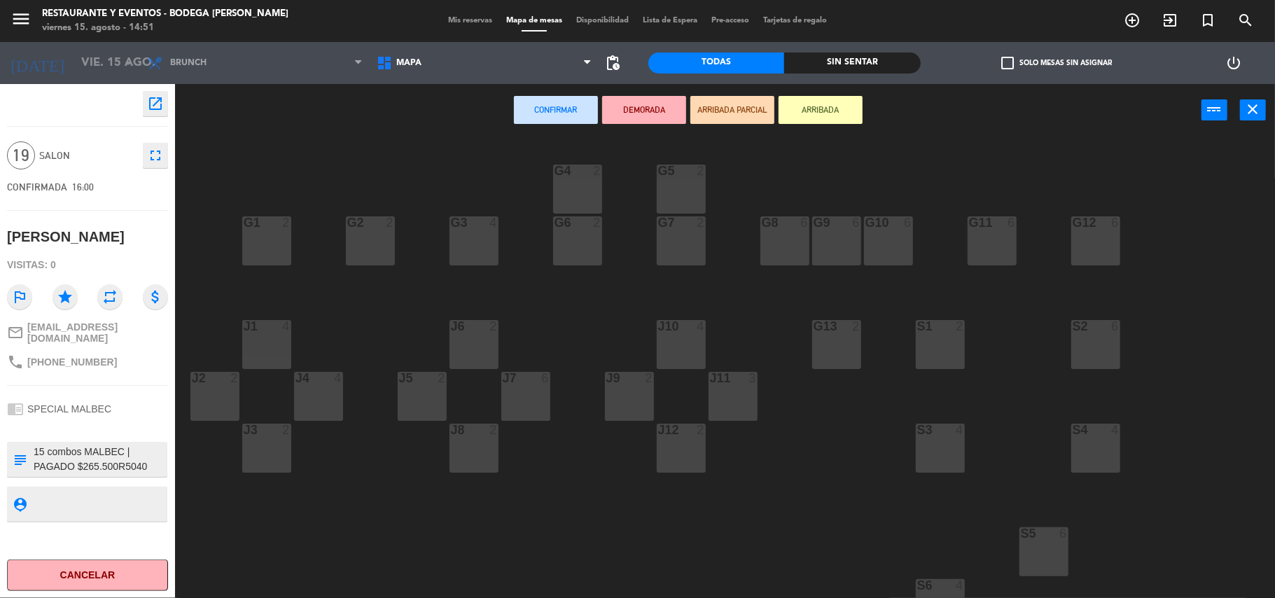
click at [469, 349] on div "J6 2" at bounding box center [474, 344] width 49 height 49
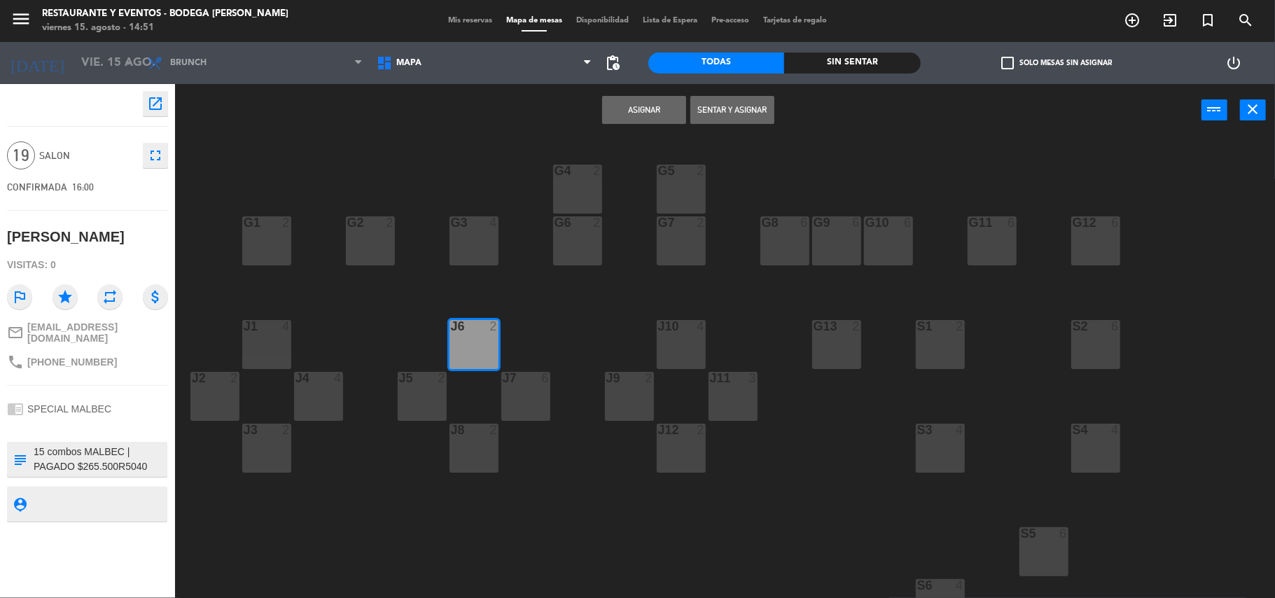
click at [639, 105] on button "Asignar" at bounding box center [644, 110] width 84 height 28
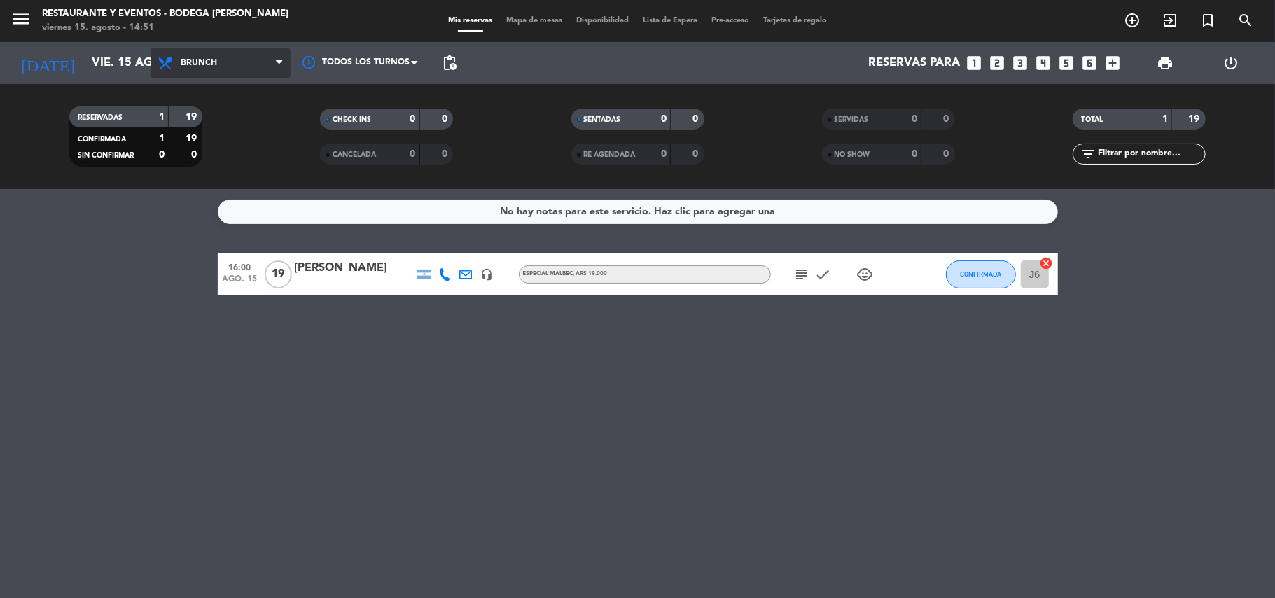
click at [213, 60] on span "Brunch" at bounding box center [199, 63] width 36 height 10
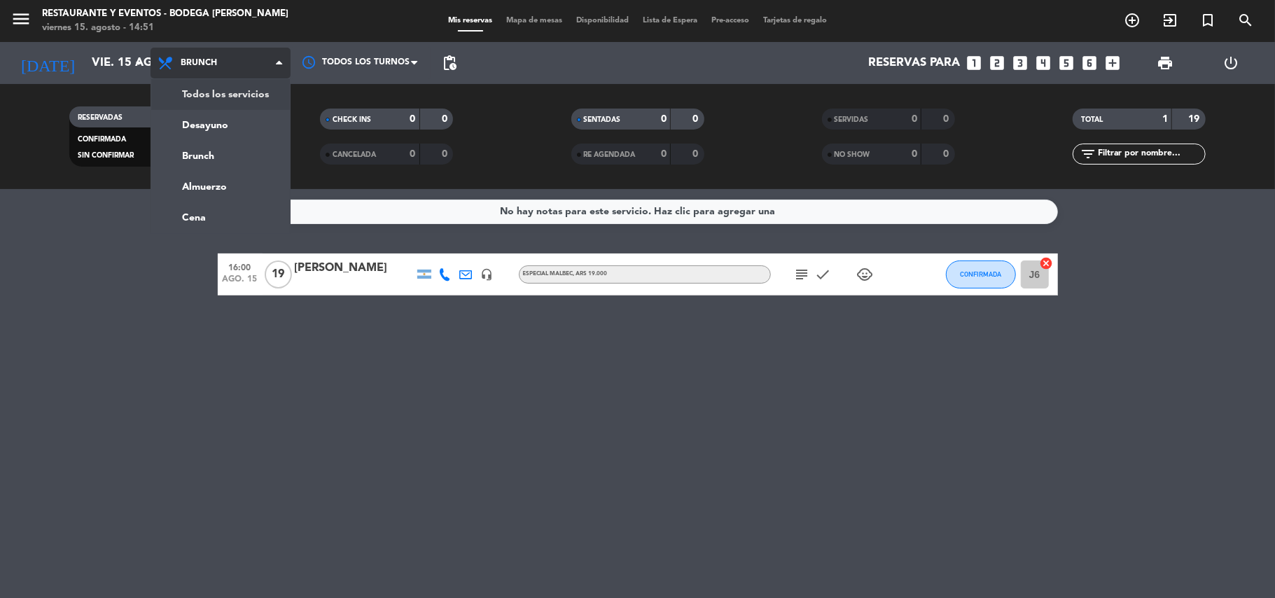
click at [220, 98] on div "menu Restaurante y Eventos - Bodega [PERSON_NAME] viernes 15. agosto - 14:51 Mi…" at bounding box center [637, 94] width 1275 height 189
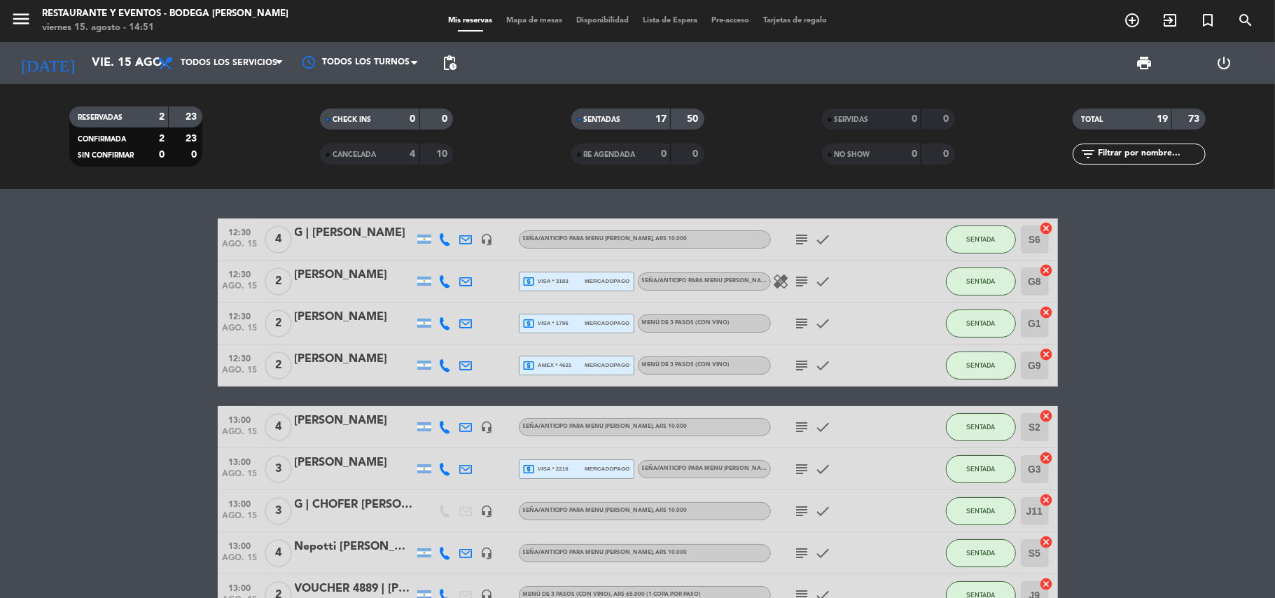
scroll to position [586, 0]
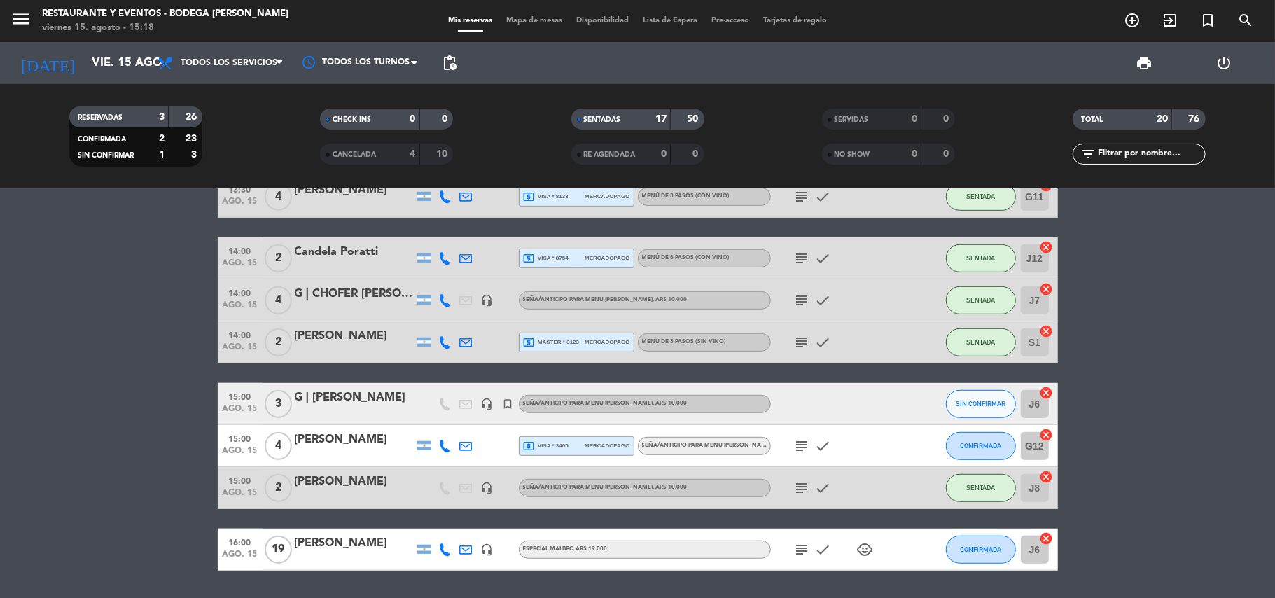
click at [385, 393] on div "G | [PERSON_NAME]" at bounding box center [354, 398] width 119 height 18
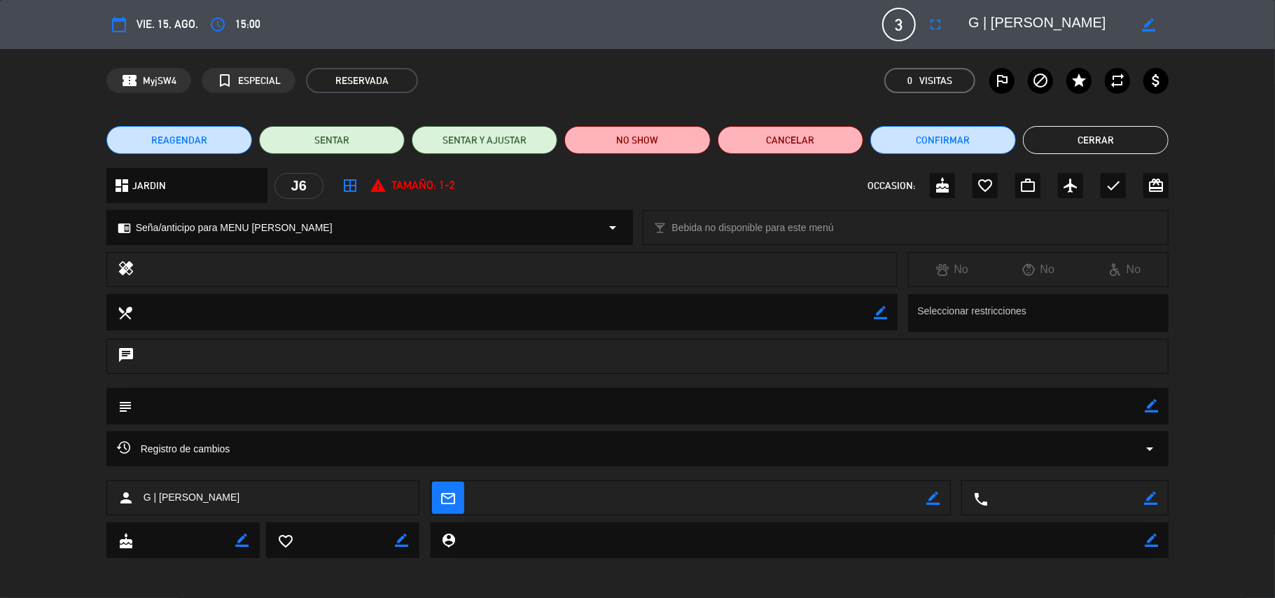
drag, startPoint x: 1149, startPoint y: 22, endPoint x: 1048, endPoint y: 17, distance: 101.7
click at [1148, 22] on icon "border_color" at bounding box center [1148, 24] width 13 height 13
click at [978, 22] on textarea at bounding box center [1049, 24] width 160 height 25
click at [1147, 22] on icon at bounding box center [1148, 24] width 13 height 13
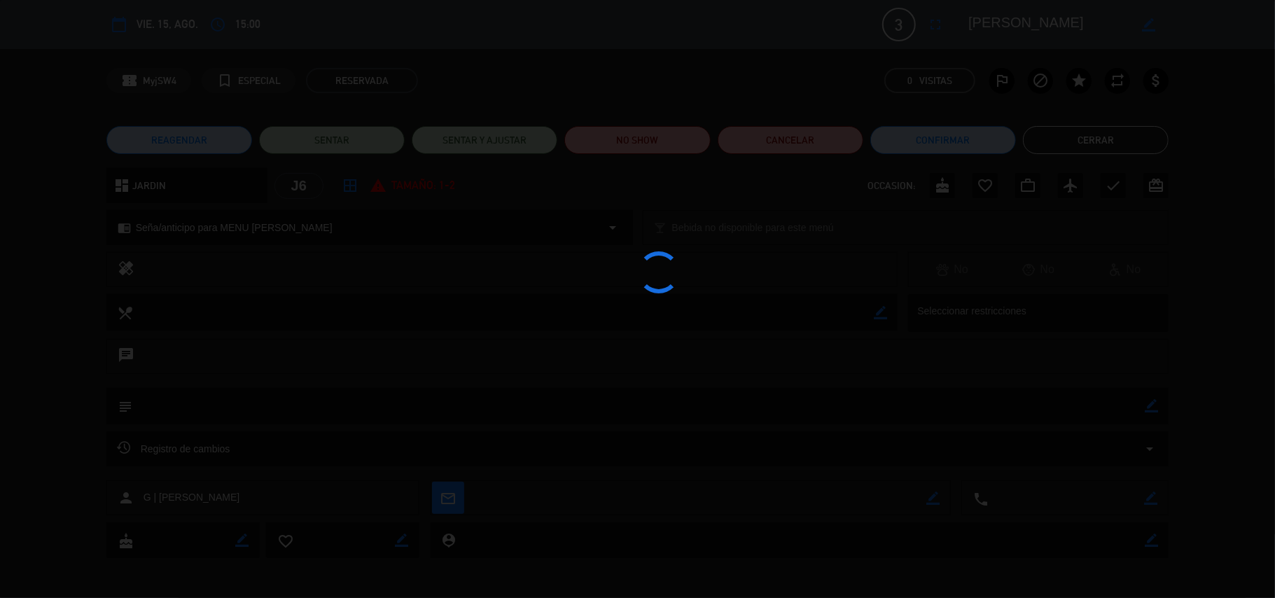
type textarea "[PERSON_NAME]"
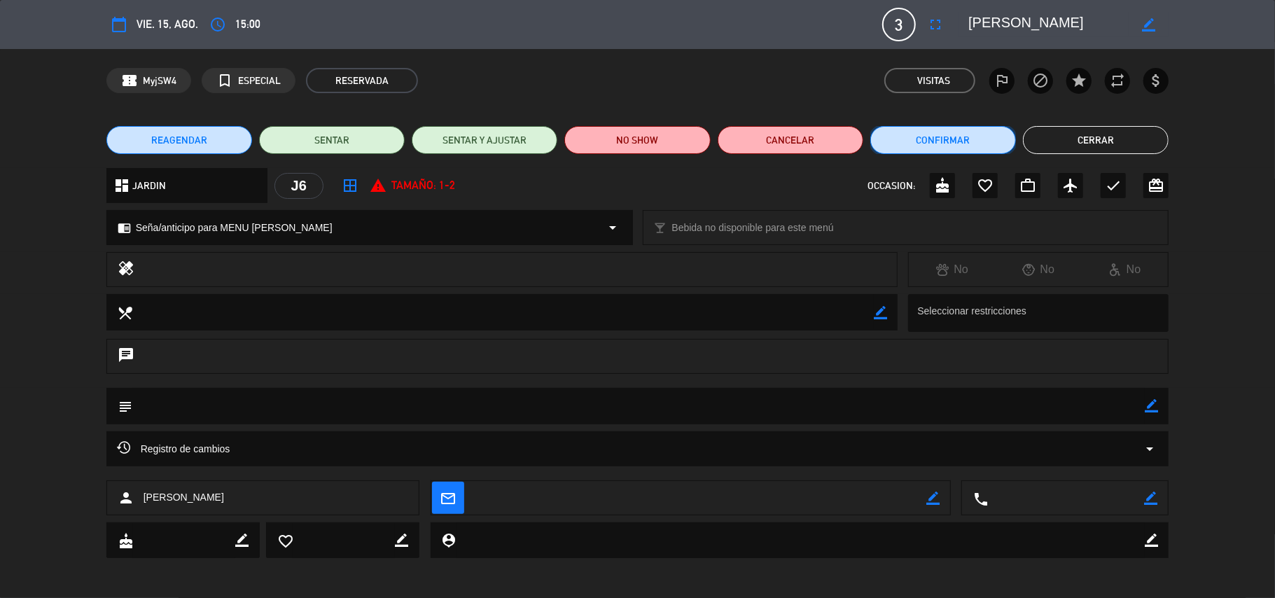
click at [951, 144] on button "Confirmar" at bounding box center [943, 140] width 146 height 28
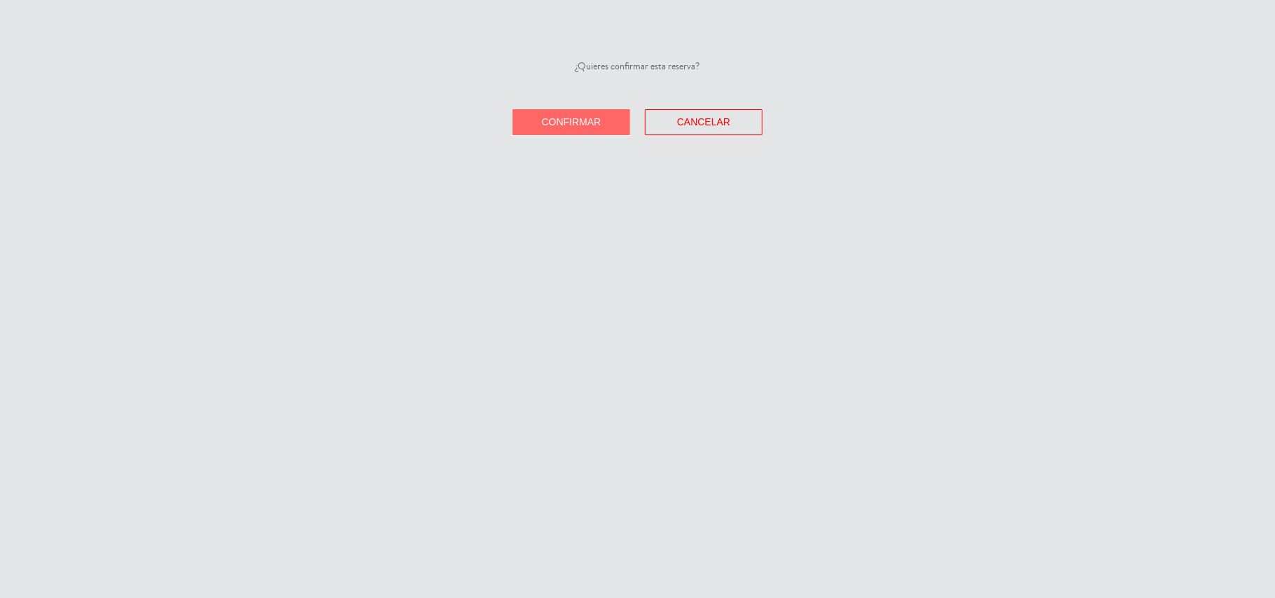
click at [576, 123] on span "Confirmar" at bounding box center [572, 121] width 60 height 11
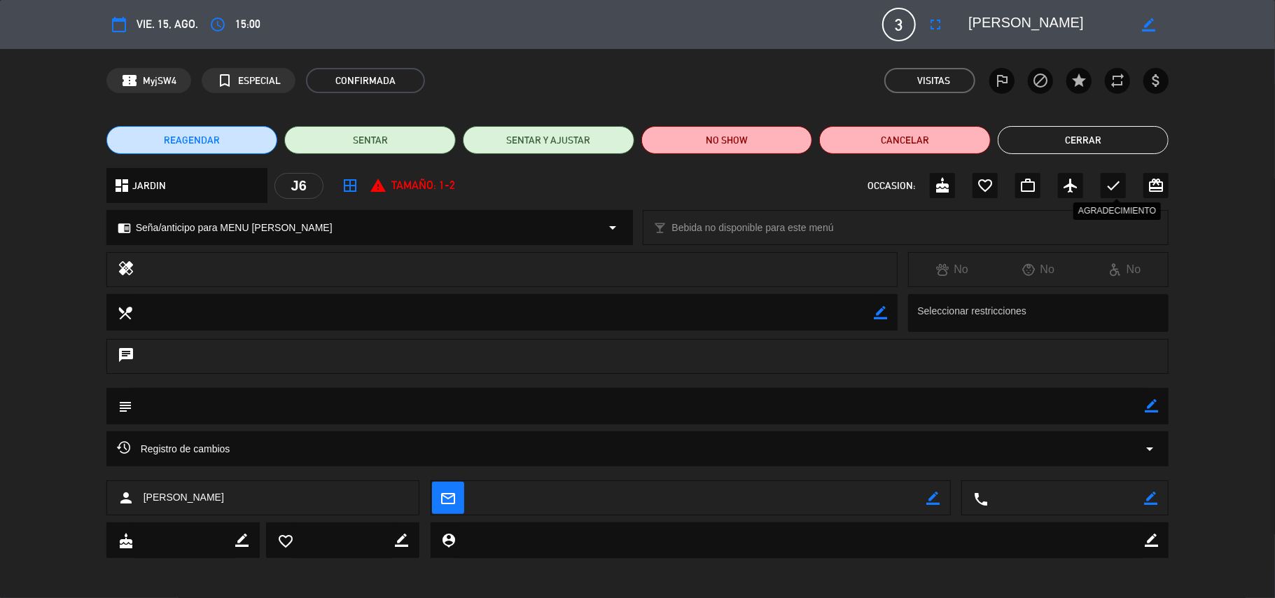
click at [1116, 186] on icon "check" at bounding box center [1113, 185] width 17 height 17
click at [1108, 138] on button "Cerrar" at bounding box center [1084, 140] width 172 height 28
